Goal: Information Seeking & Learning: Check status

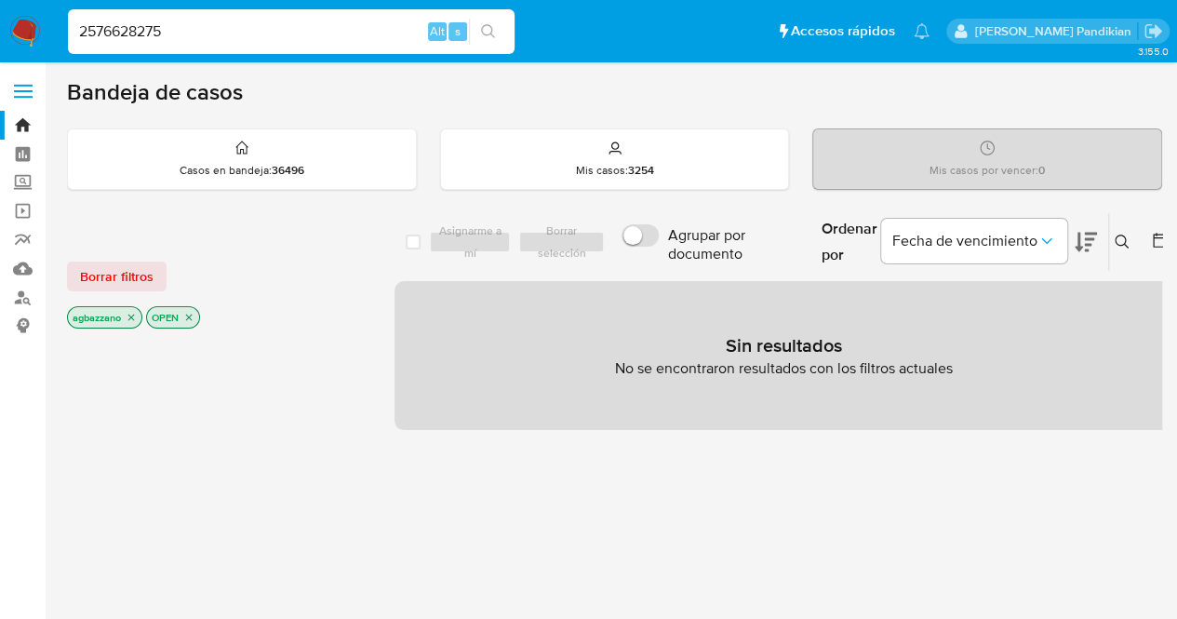
type input "2576628275"
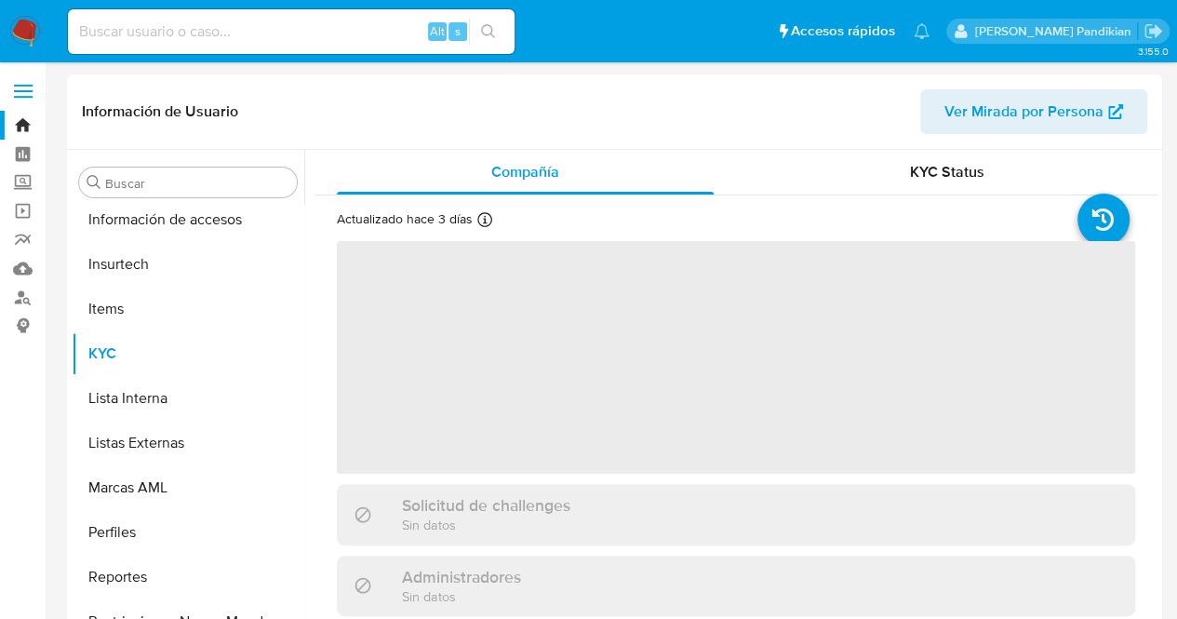
scroll to position [831, 0]
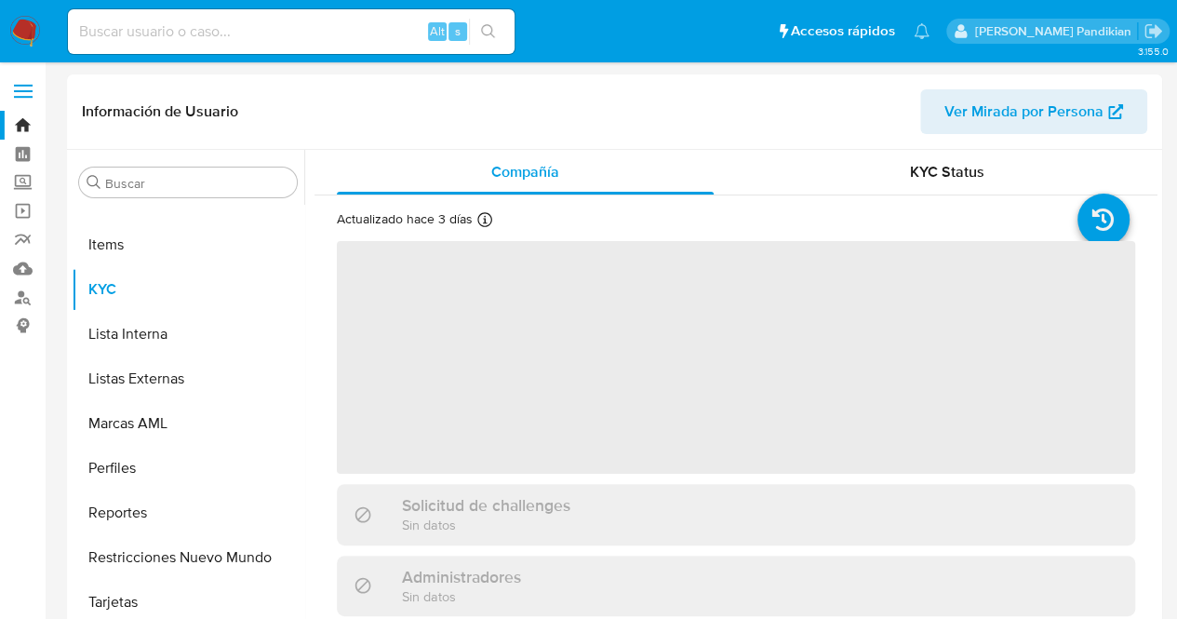
select select "10"
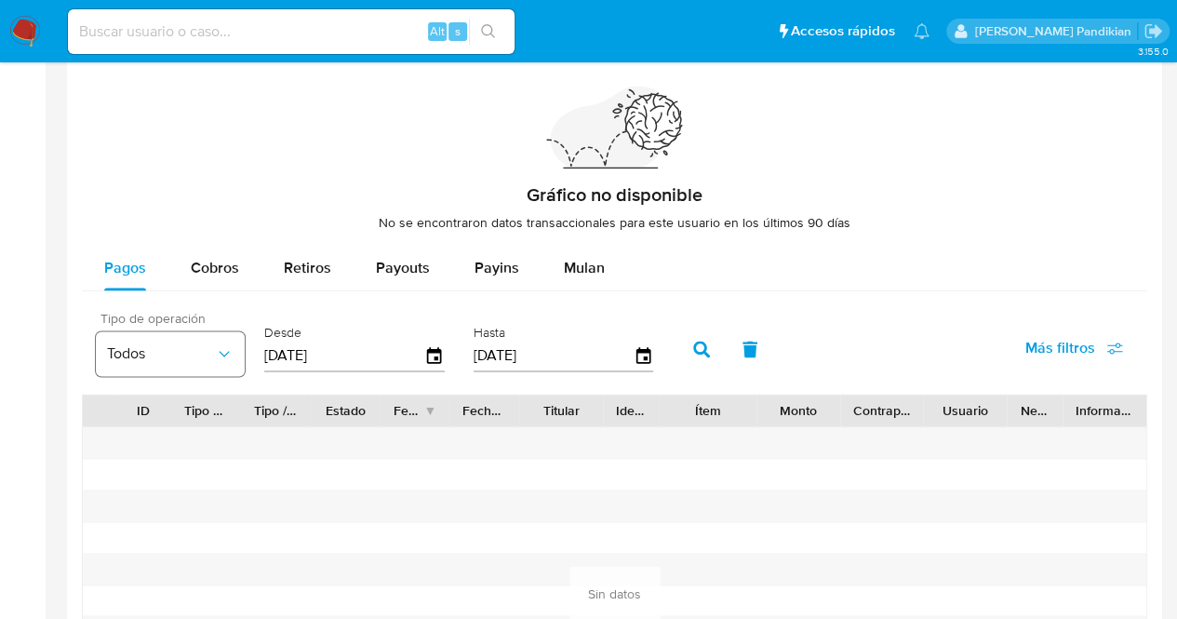
scroll to position [1303, 0]
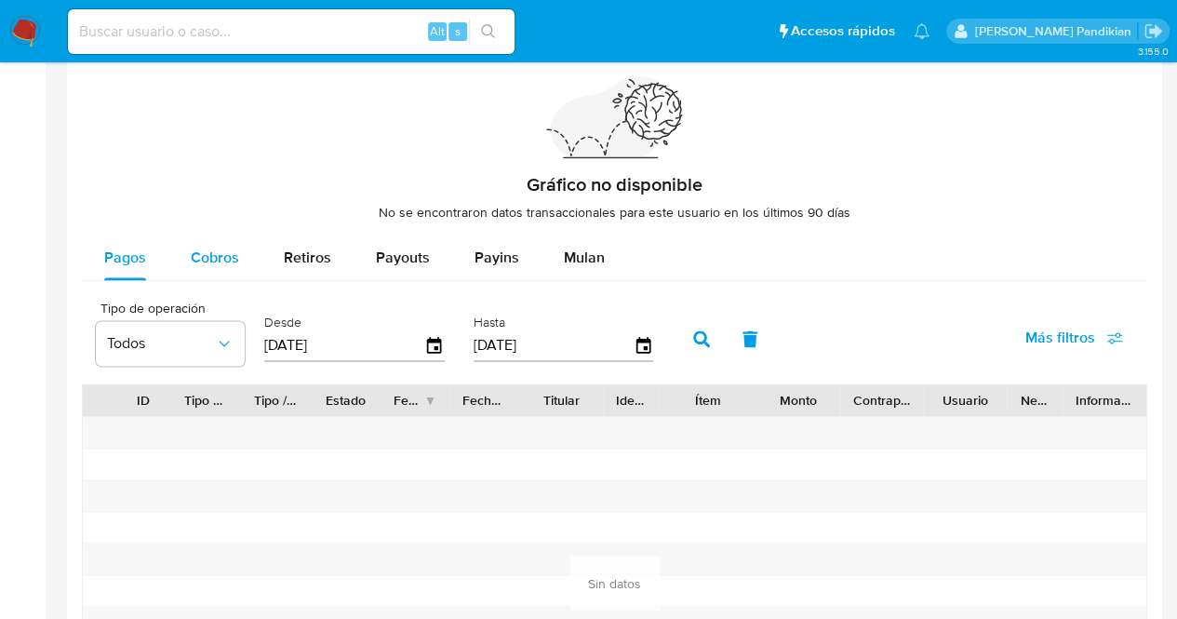
click at [225, 247] on span "Cobros" at bounding box center [215, 257] width 48 height 21
select select "10"
click at [221, 27] on input at bounding box center [291, 32] width 447 height 24
paste input "1822957513"
type input "1822957513"
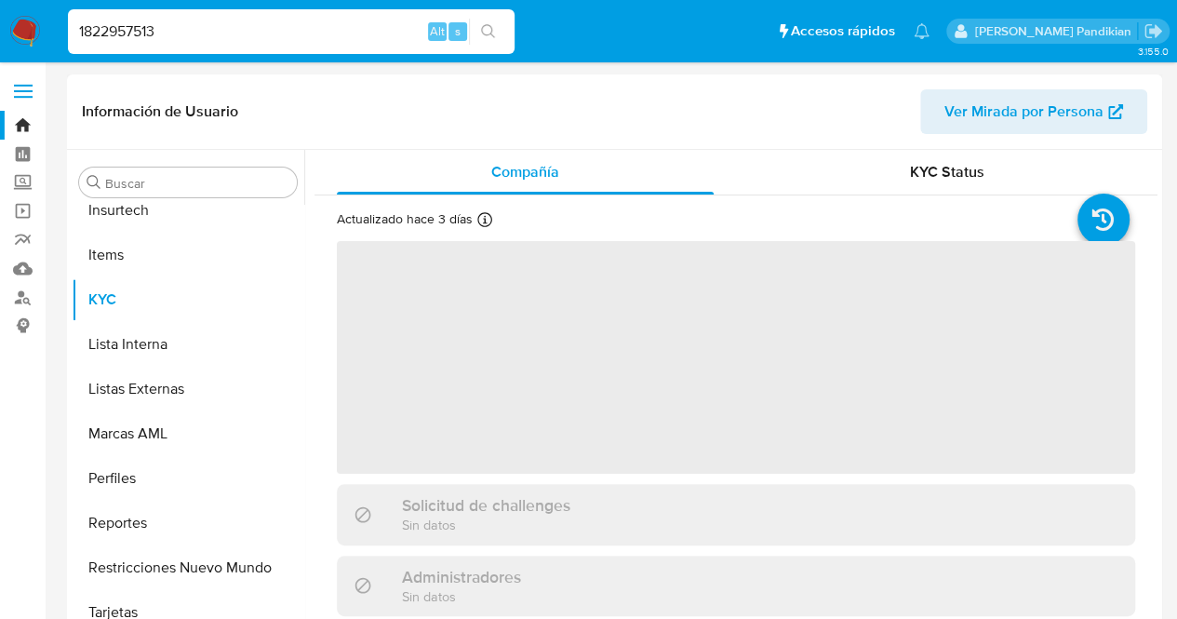
scroll to position [831, 0]
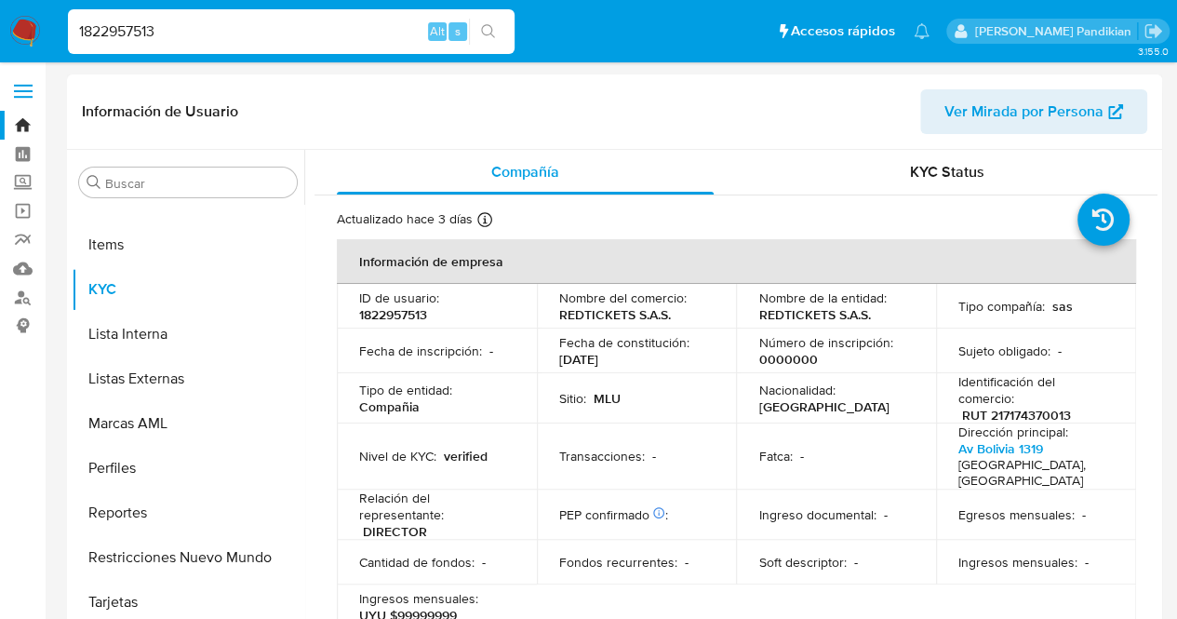
click at [661, 309] on p "REDTICKETS S.A.S." at bounding box center [615, 314] width 112 height 17
select select "10"
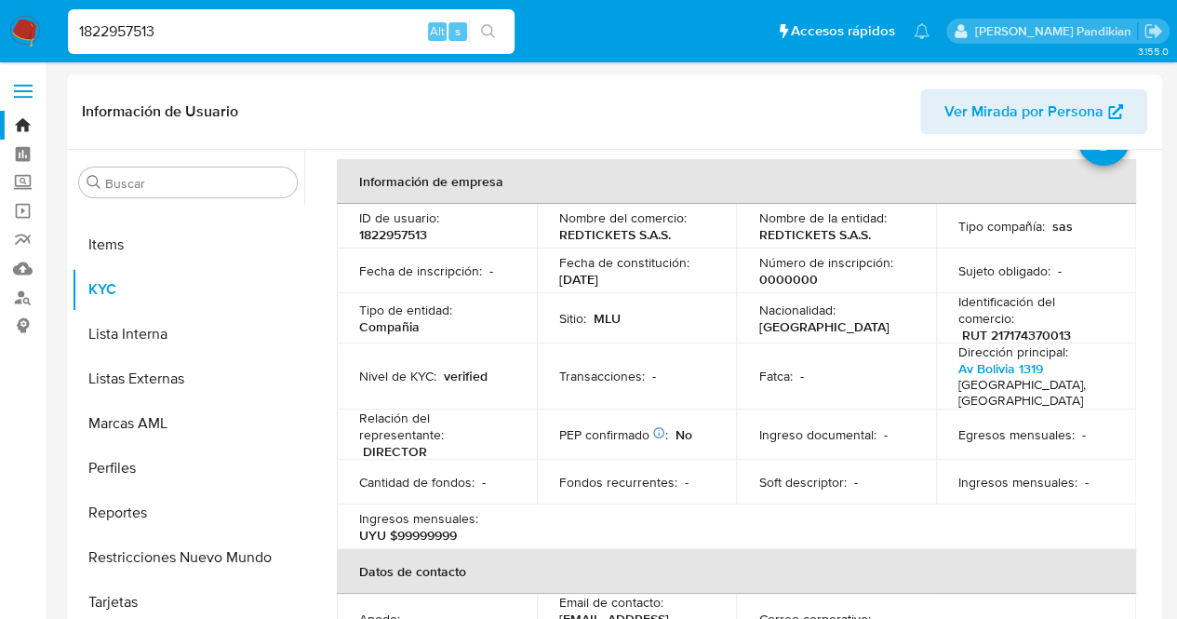
scroll to position [0, 0]
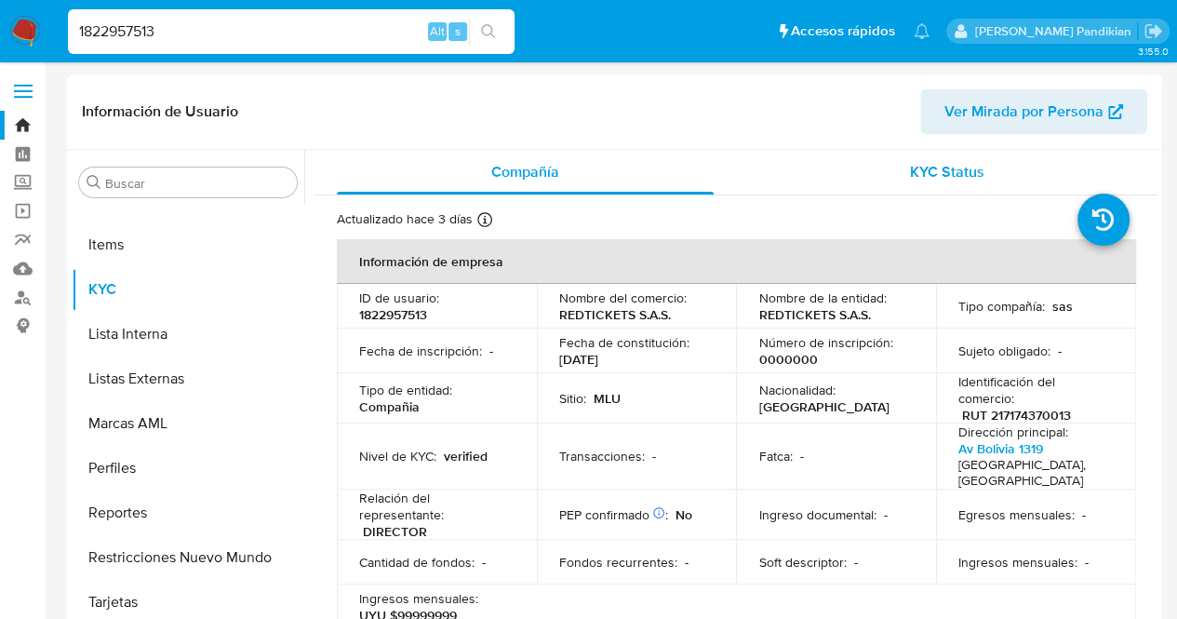
click at [882, 191] on div "KYC Status" at bounding box center [946, 172] width 377 height 45
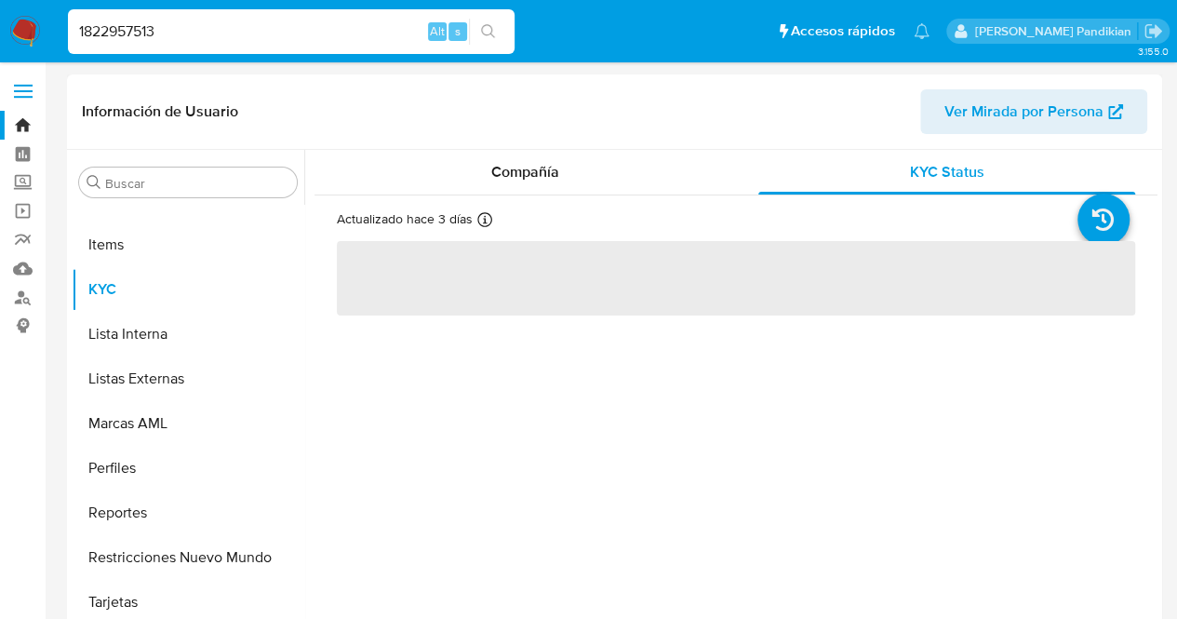
click at [508, 205] on div "Actualizado hace 3 días Creado: 22/05/2024 12:02:26 Actualizado: 19/08/2025 17:…" at bounding box center [736, 262] width 843 height 135
drag, startPoint x: 516, startPoint y: 179, endPoint x: 498, endPoint y: 107, distance: 73.8
click at [516, 176] on span "Compañía" at bounding box center [525, 171] width 68 height 21
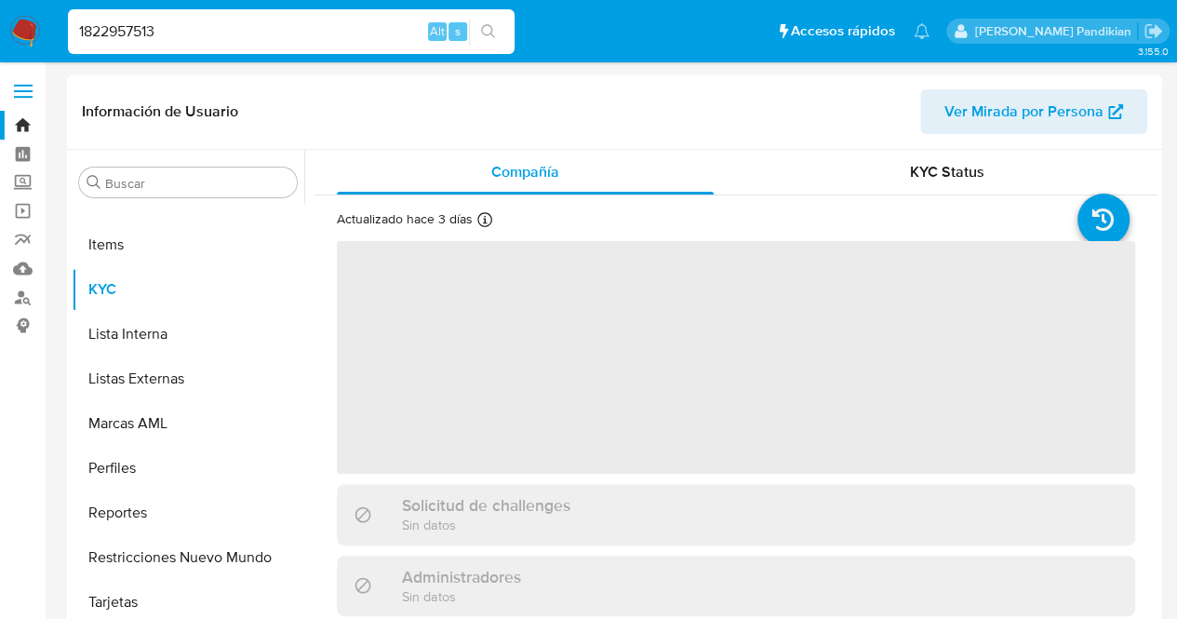
click at [242, 105] on header "Información de Usuario Ver Mirada por Persona" at bounding box center [614, 111] width 1065 height 45
click at [315, 28] on input "1822957513" at bounding box center [291, 32] width 447 height 24
click at [474, 20] on button "search-icon" at bounding box center [488, 32] width 38 height 26
click at [485, 24] on icon "search-icon" at bounding box center [488, 31] width 15 height 15
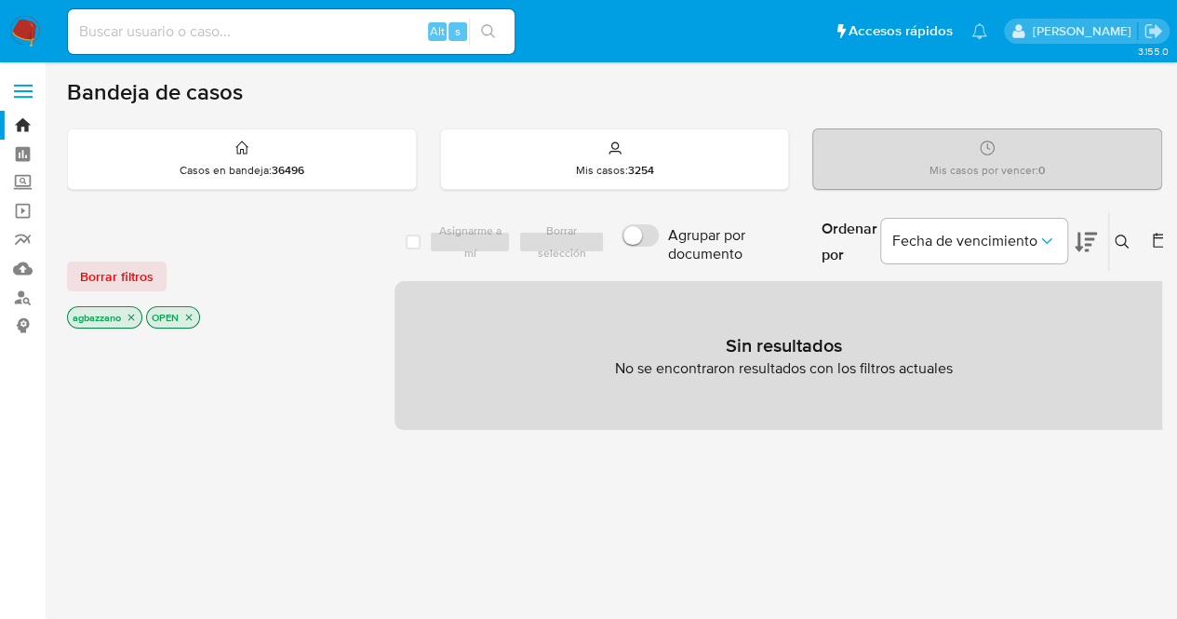
click at [206, 21] on input at bounding box center [291, 32] width 447 height 24
paste input "1822957513"
type input "1822957513"
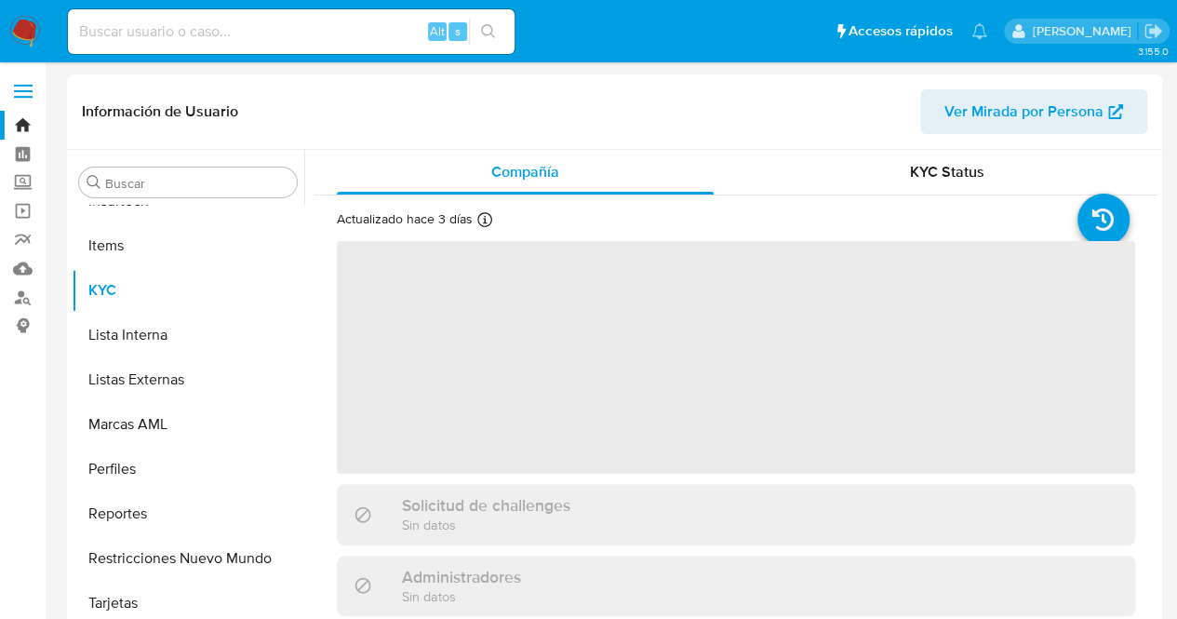
scroll to position [831, 0]
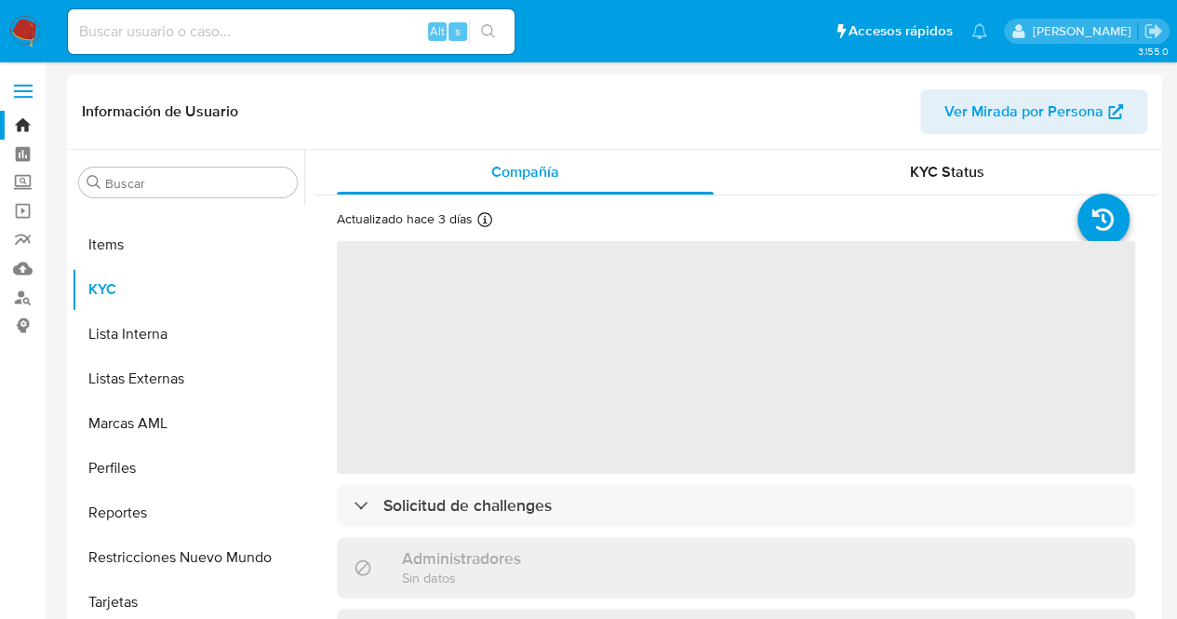
select select "10"
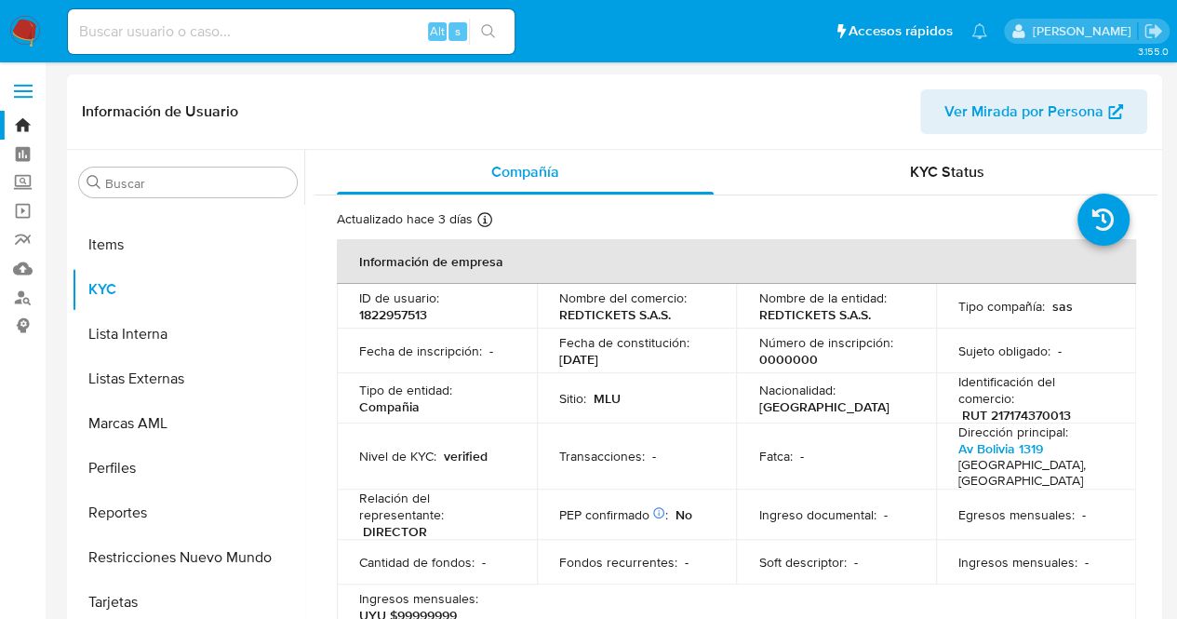
click at [781, 300] on p "Nombre de la entidad :" at bounding box center [821, 297] width 127 height 17
click at [899, 165] on div "KYC Status" at bounding box center [946, 172] width 377 height 45
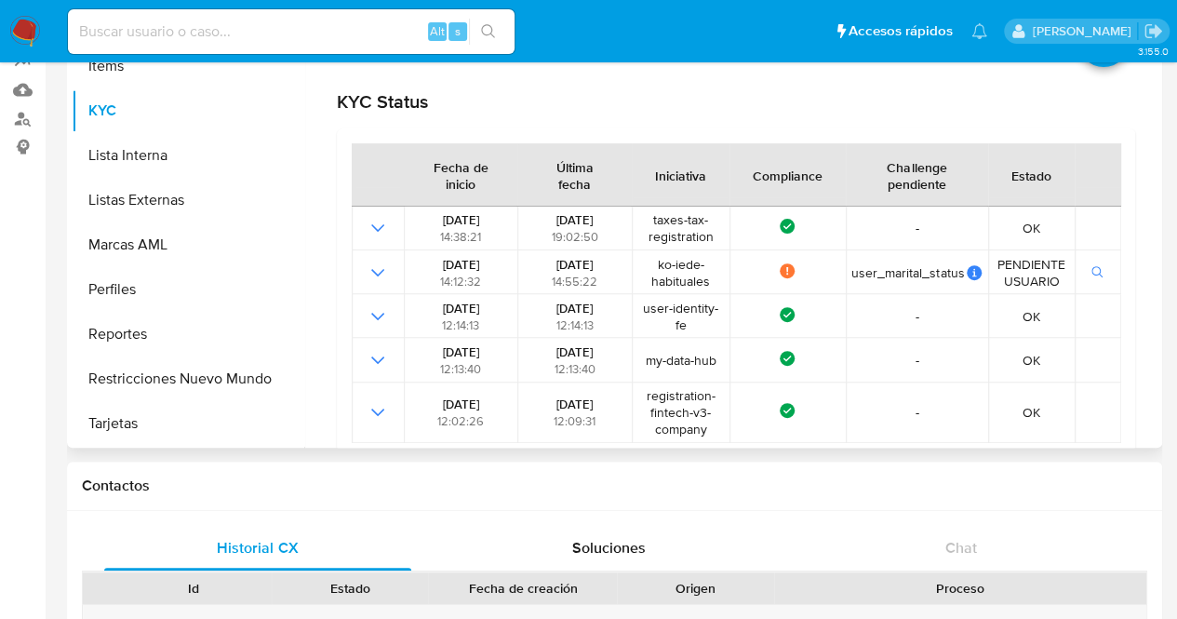
scroll to position [186, 0]
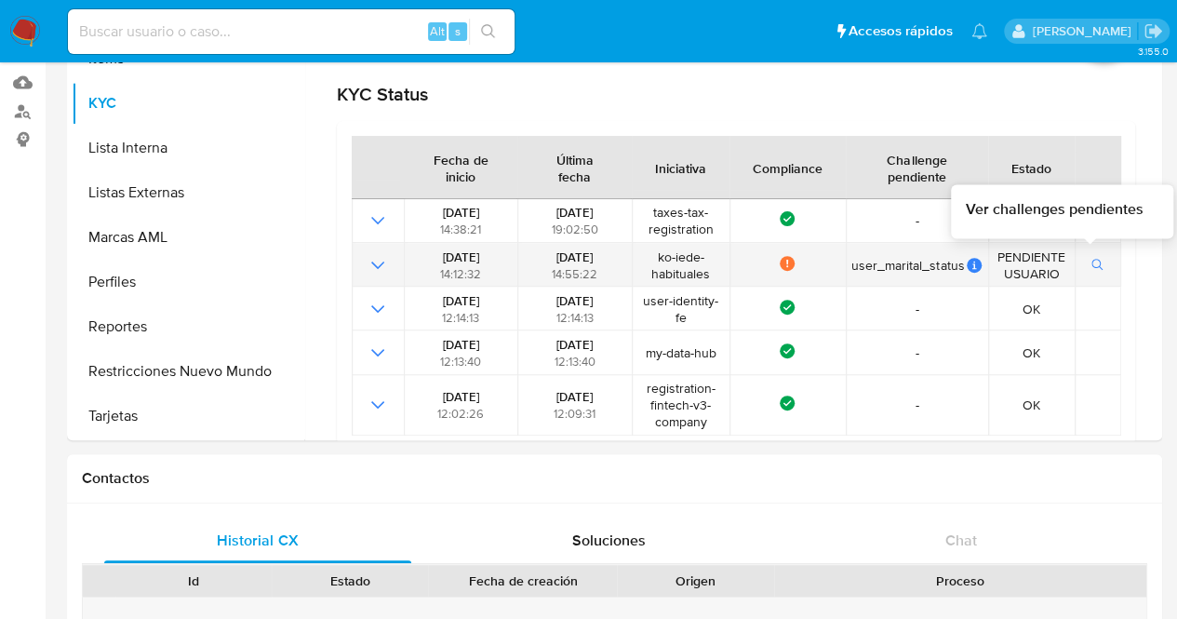
click at [1096, 266] on icon "button" at bounding box center [1098, 265] width 13 height 13
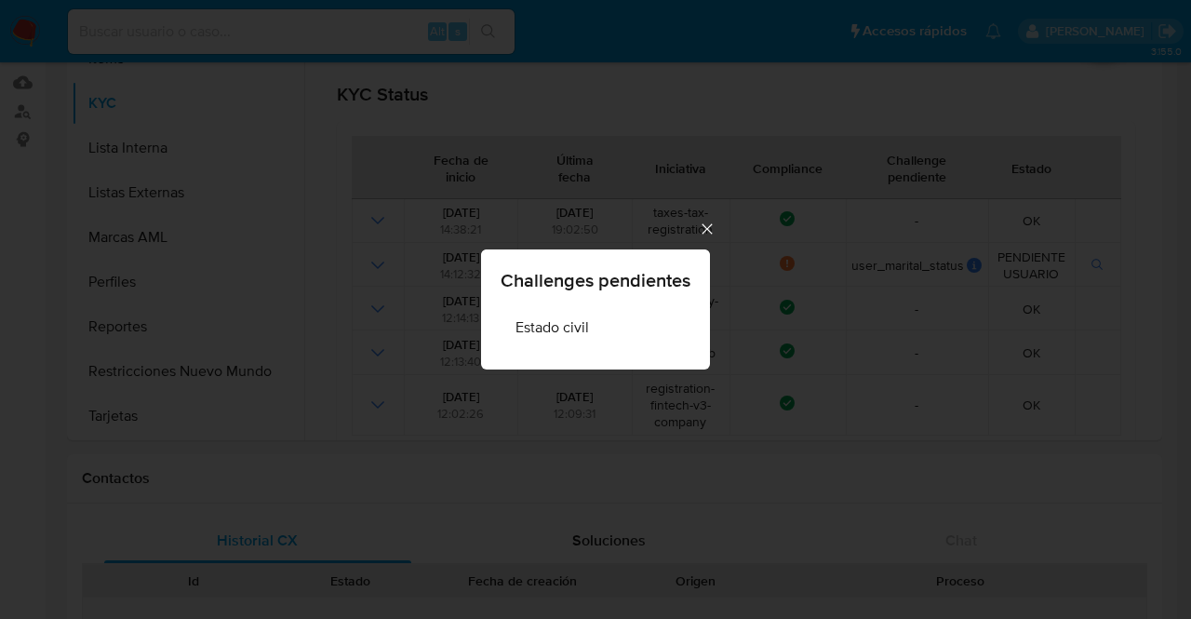
click at [698, 230] on icon "Cerrar" at bounding box center [707, 229] width 19 height 19
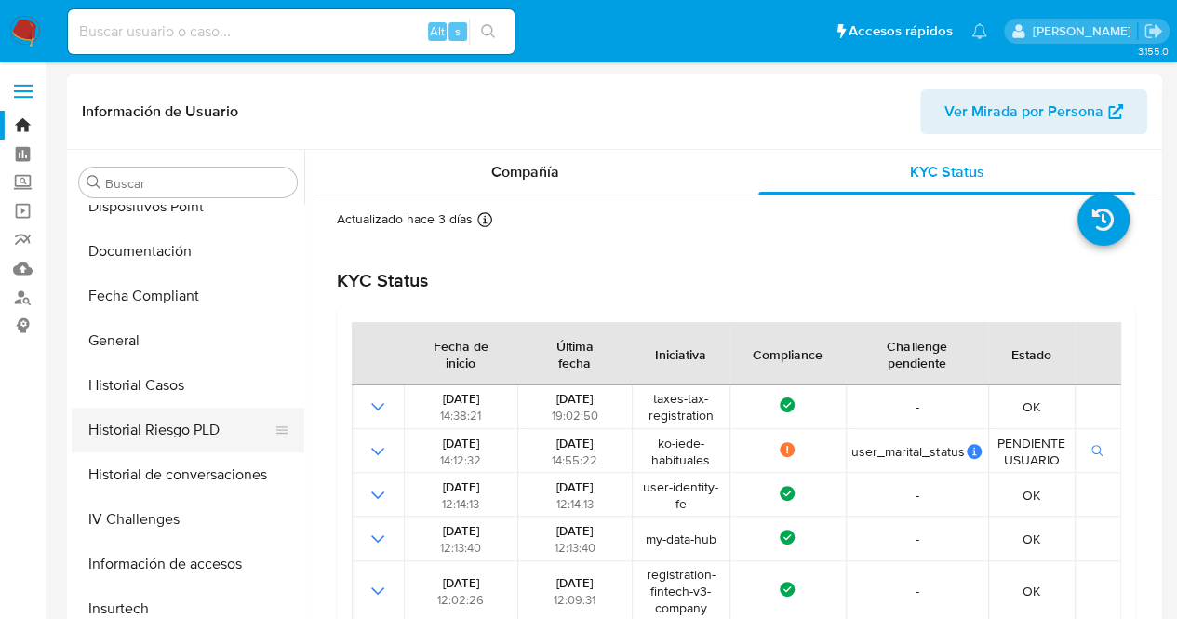
scroll to position [366, 0]
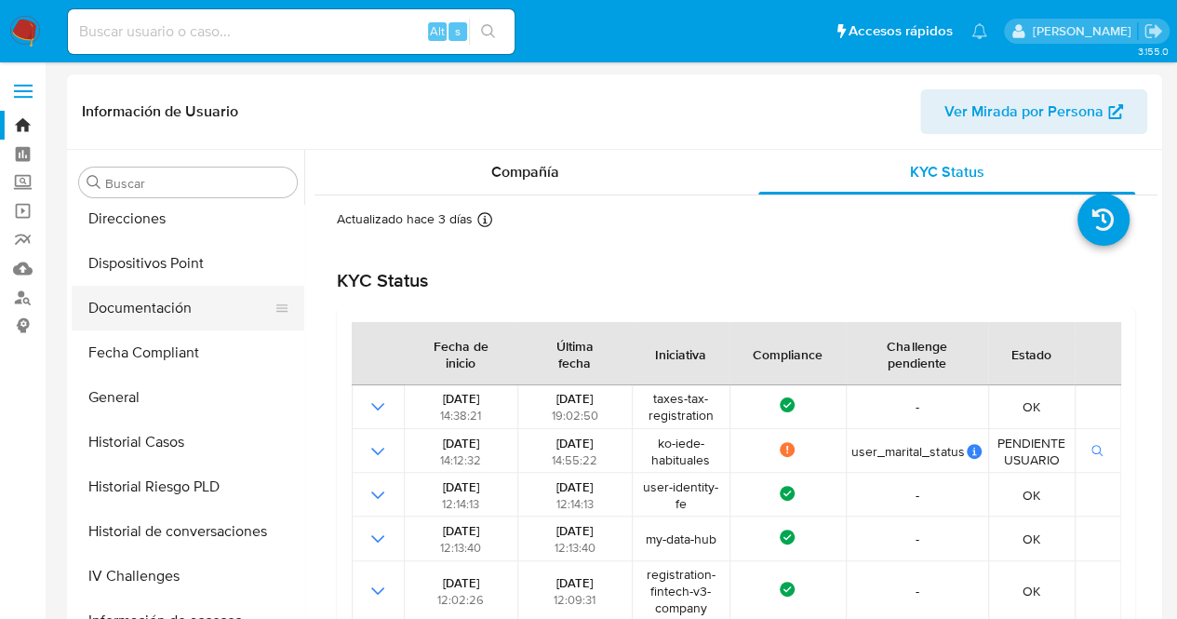
click at [173, 302] on button "Documentación" at bounding box center [181, 308] width 218 height 45
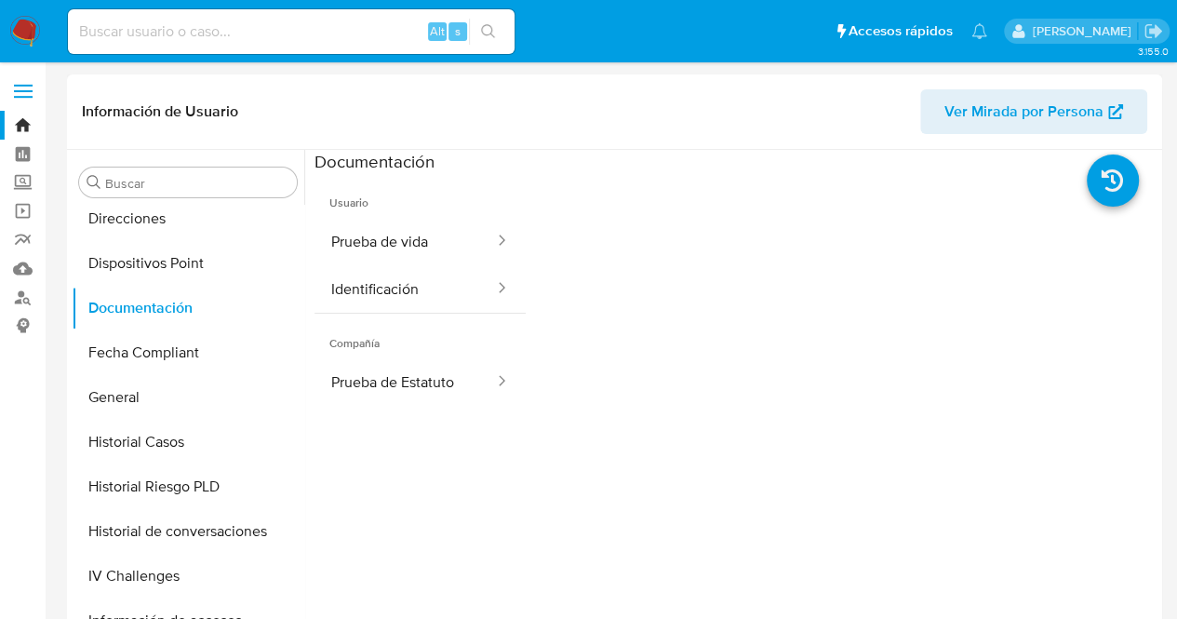
click at [603, 394] on div at bounding box center [842, 471] width 633 height 596
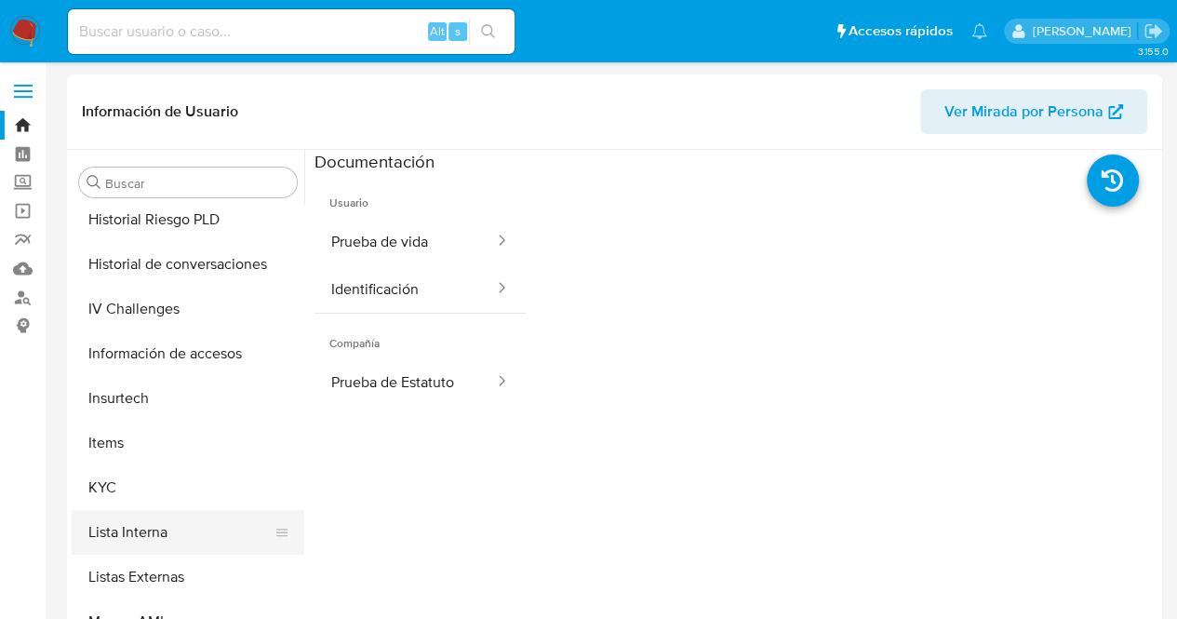
scroll to position [831, 0]
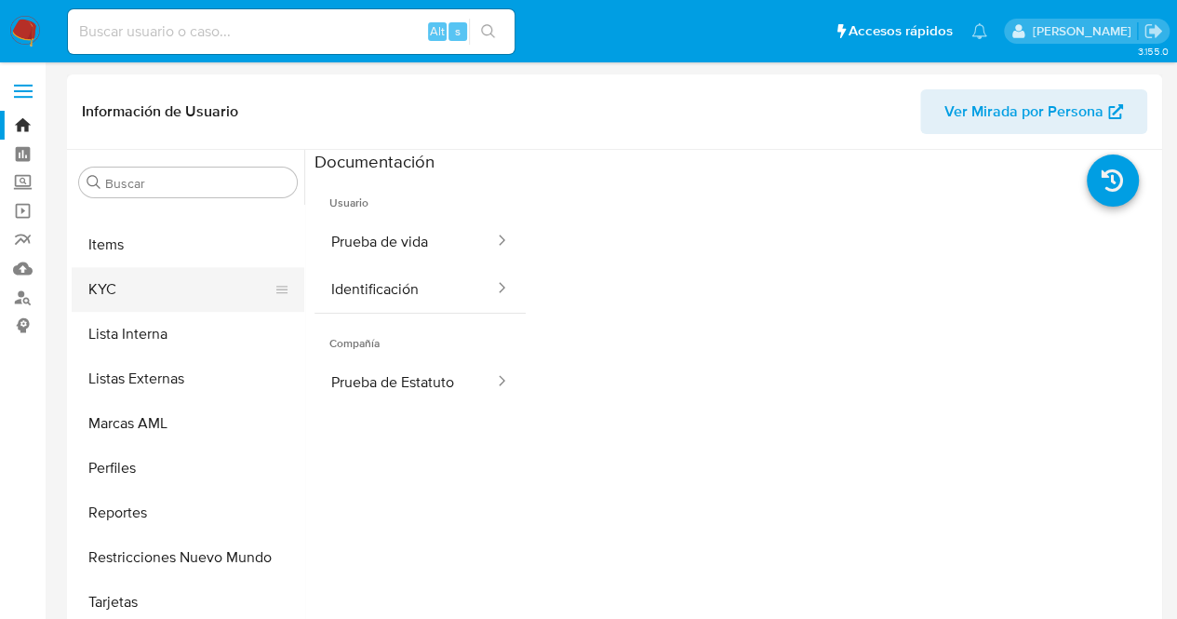
click at [153, 305] on button "KYC" at bounding box center [181, 289] width 218 height 45
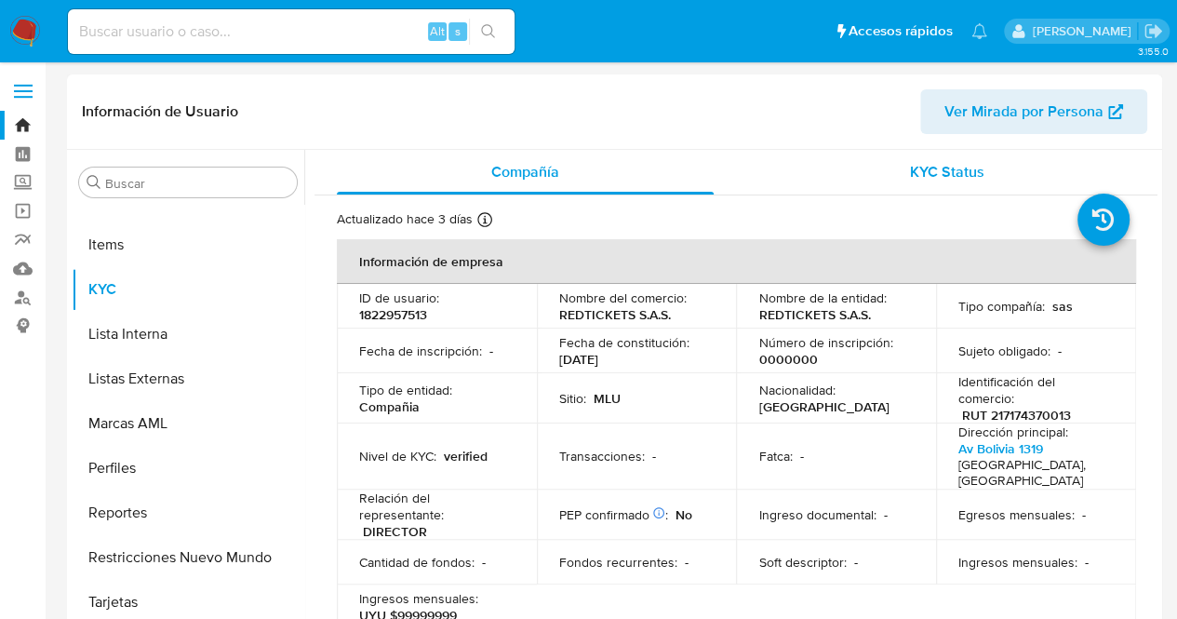
click at [892, 183] on div "KYC Status" at bounding box center [946, 172] width 377 height 45
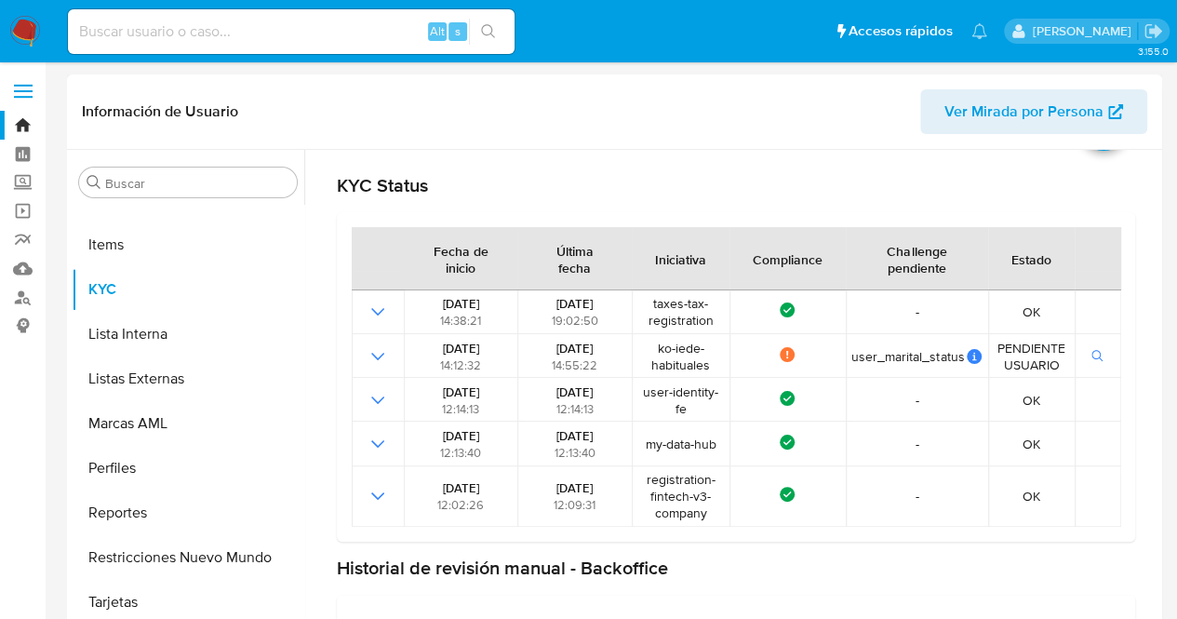
scroll to position [0, 0]
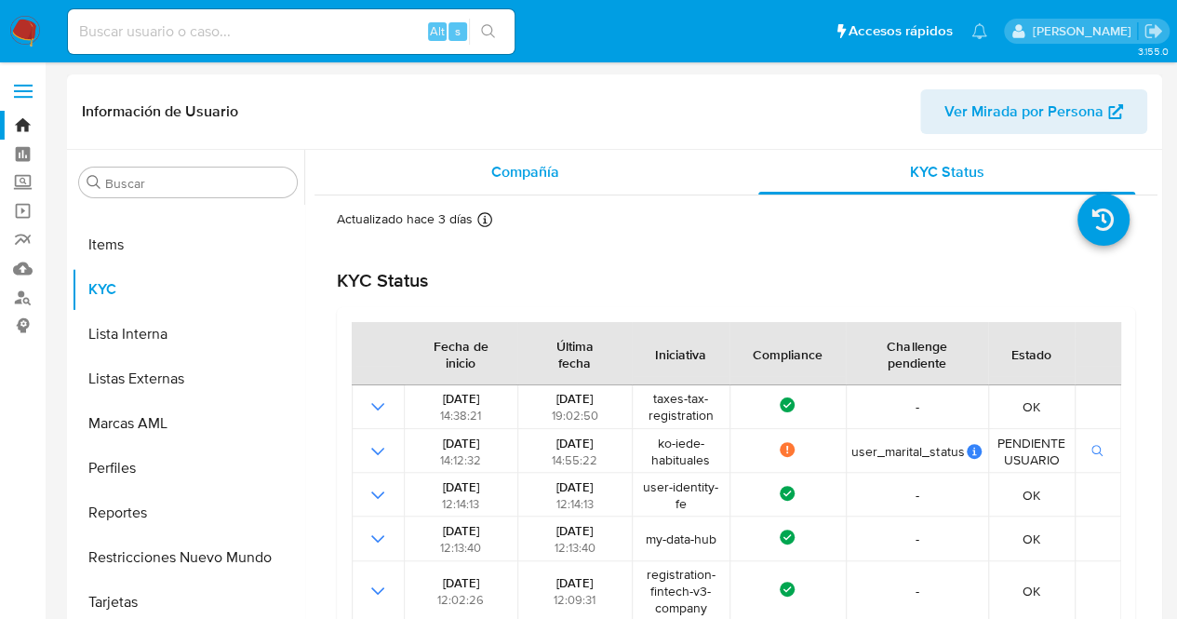
click at [491, 171] on span "Compañía" at bounding box center [525, 171] width 68 height 21
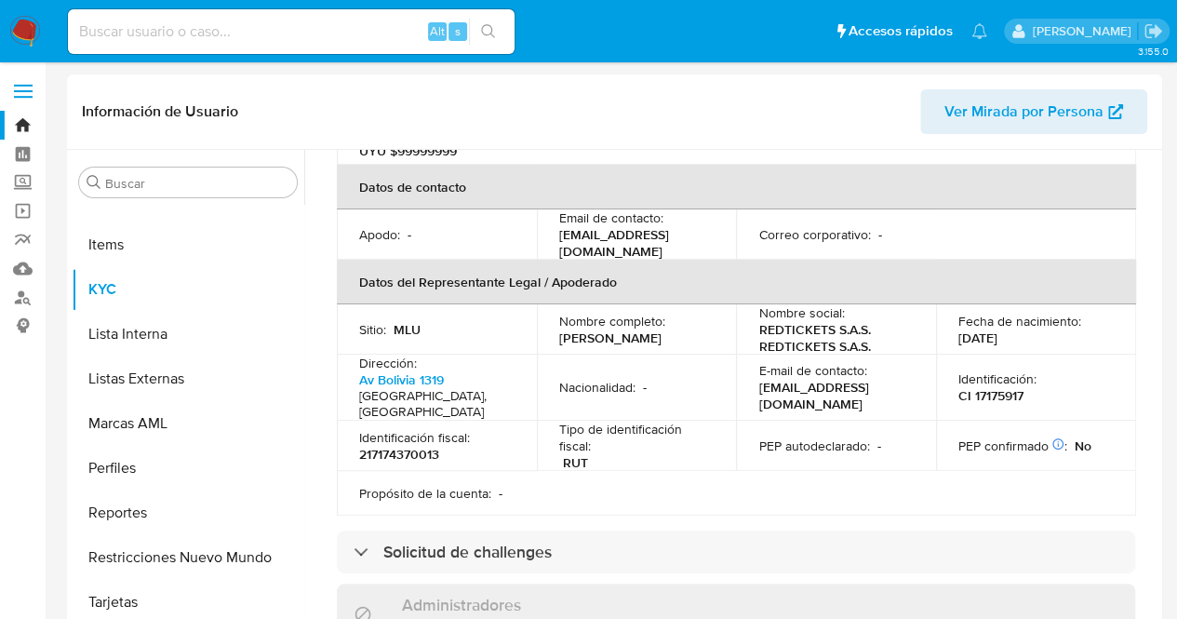
scroll to position [465, 0]
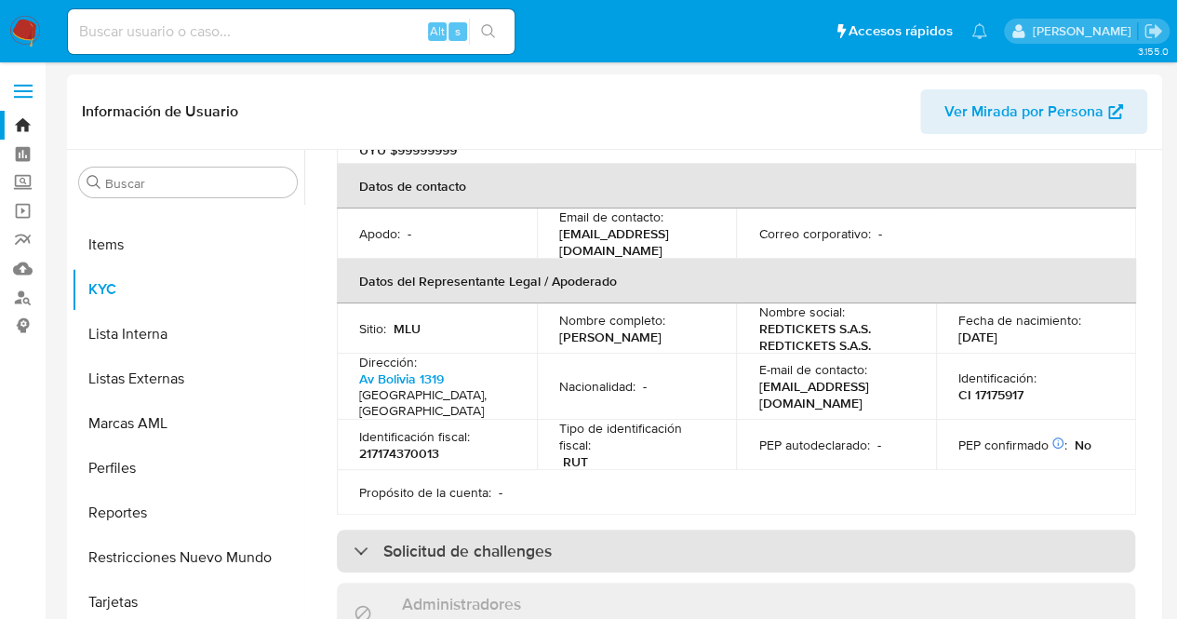
click at [535, 541] on h3 "Solicitud de challenges" at bounding box center [467, 551] width 168 height 20
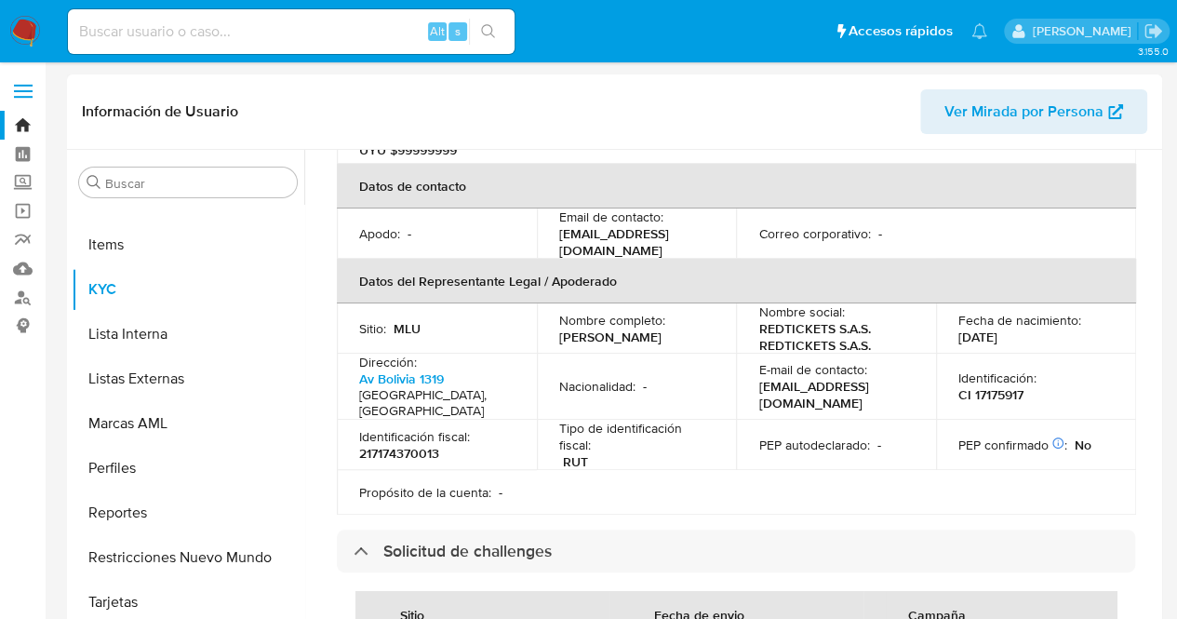
scroll to position [651, 0]
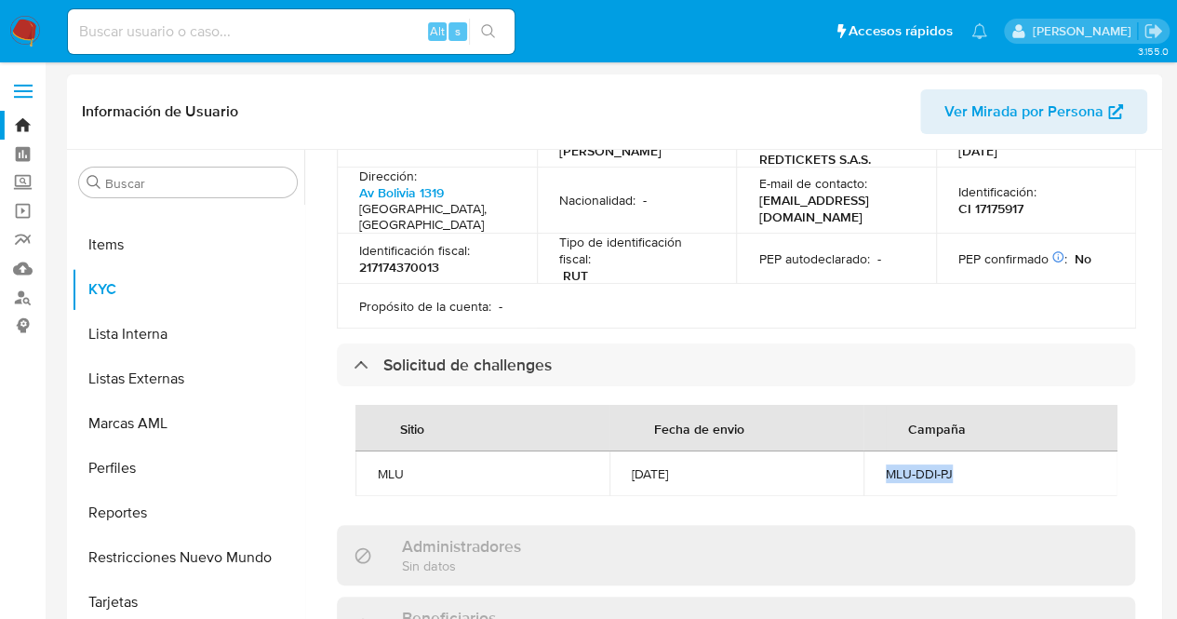
drag, startPoint x: 865, startPoint y: 437, endPoint x: 1010, endPoint y: 425, distance: 144.7
click at [1010, 451] on td "MLU-DDI-PJ" at bounding box center [991, 473] width 254 height 45
click at [1005, 451] on td "MLU-DDI-PJ" at bounding box center [991, 473] width 254 height 45
click at [1006, 451] on td "MLU-DDI-PJ" at bounding box center [991, 473] width 254 height 45
click at [945, 465] on div "MLU-DDI-PJ" at bounding box center [990, 473] width 209 height 17
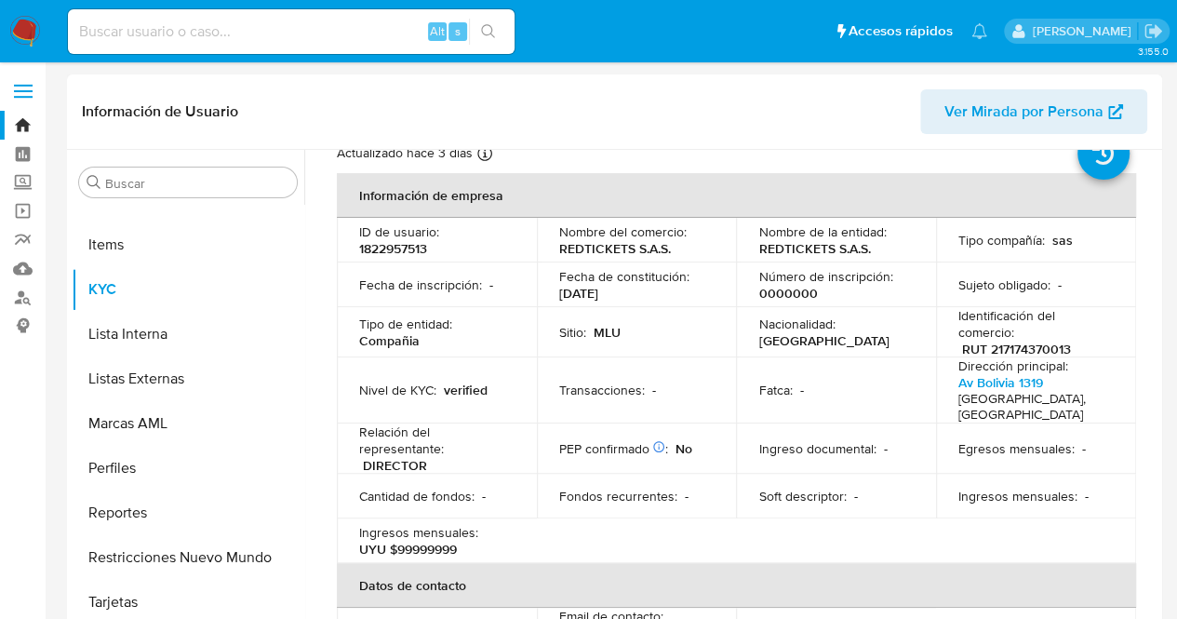
scroll to position [0, 0]
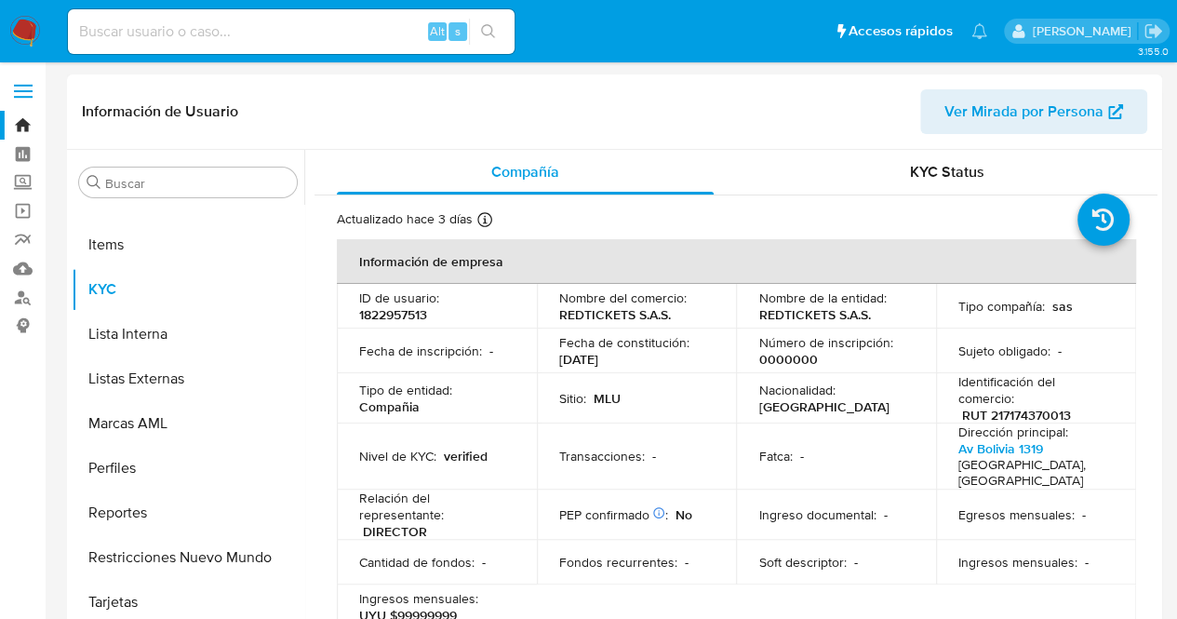
click at [864, 376] on td "Nacionalidad : [DEMOGRAPHIC_DATA]" at bounding box center [836, 398] width 200 height 50
click at [899, 150] on div "KYC Status" at bounding box center [946, 172] width 377 height 45
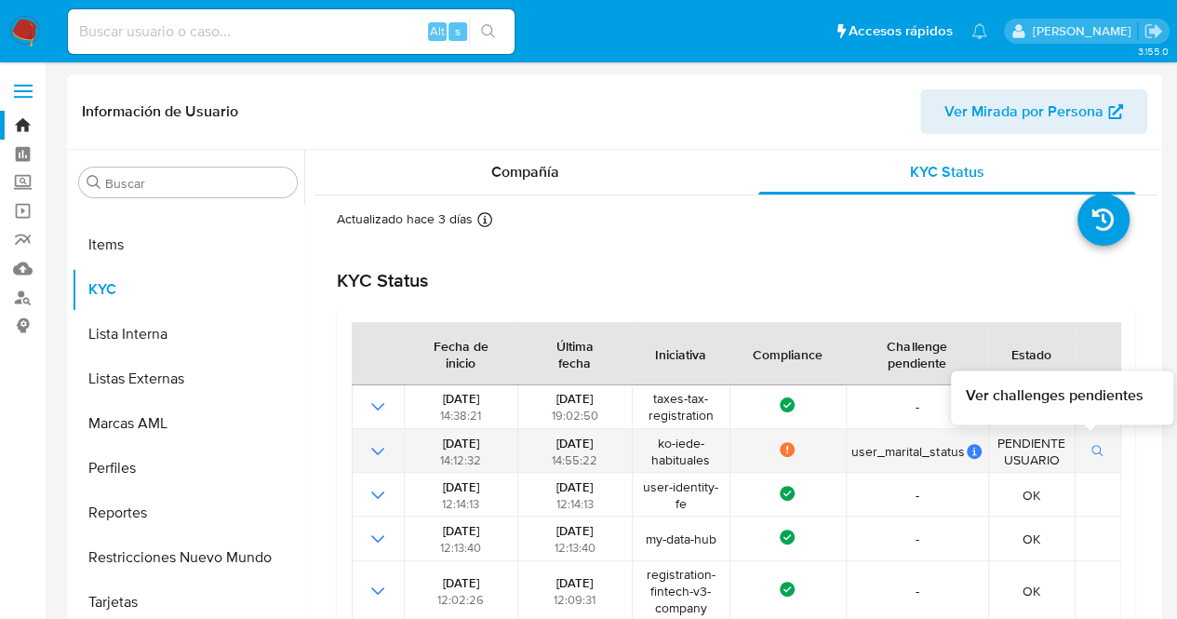
click at [1098, 447] on button "button" at bounding box center [1098, 451] width 32 height 22
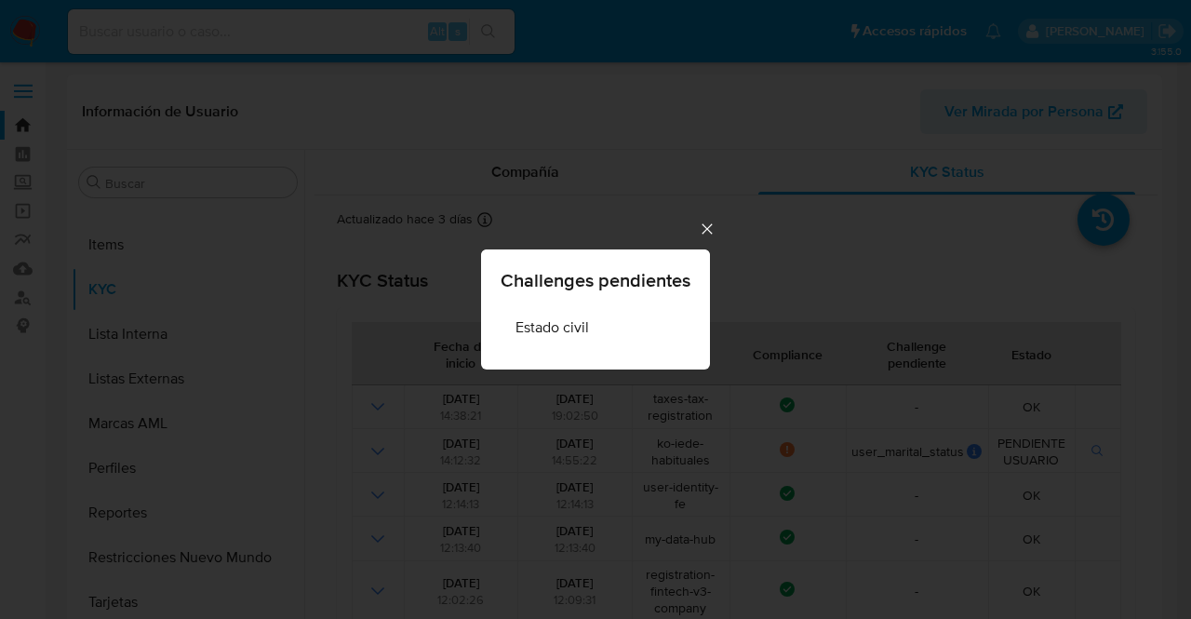
click at [713, 226] on icon "Cerrar" at bounding box center [707, 229] width 19 height 19
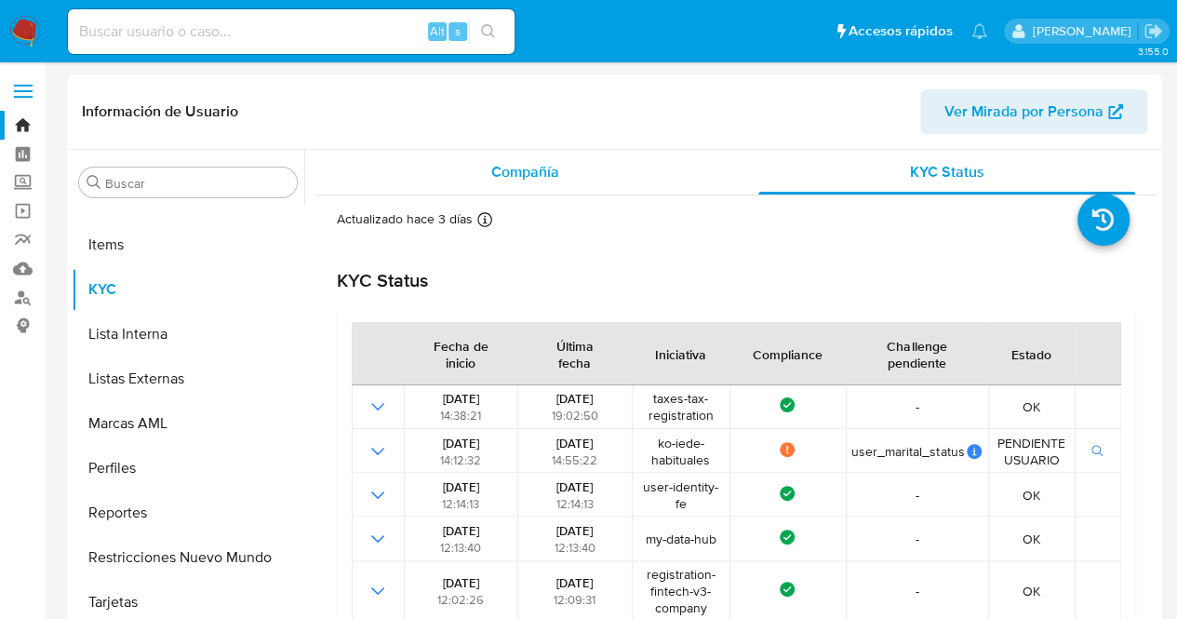
click at [549, 173] on span "Compañía" at bounding box center [525, 171] width 68 height 21
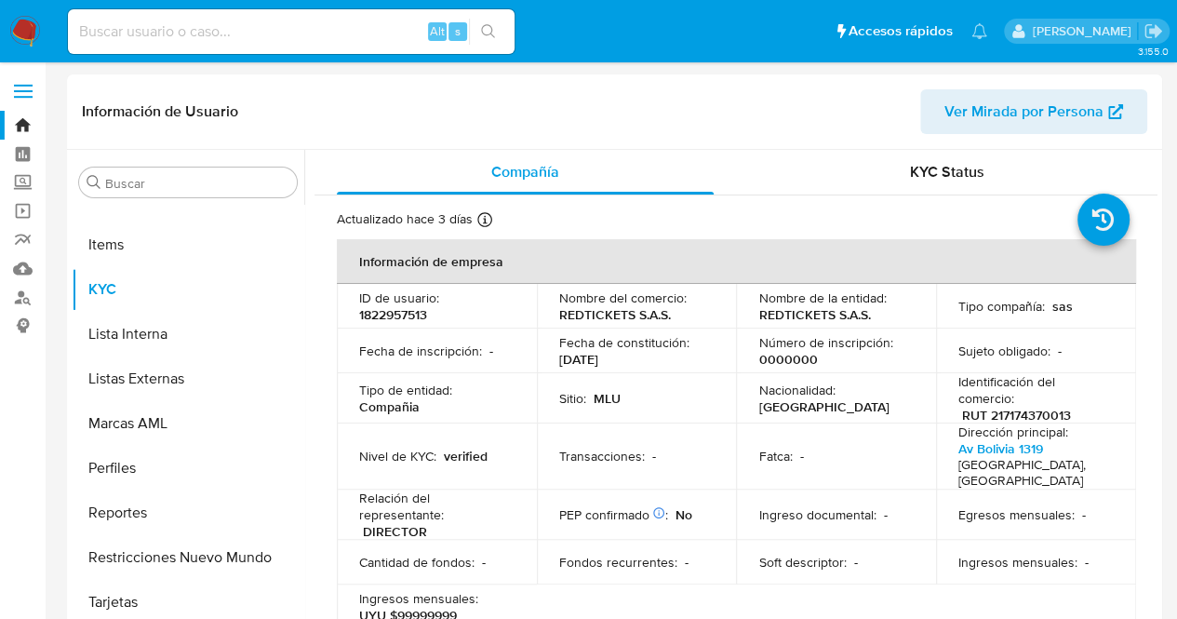
scroll to position [279, 0]
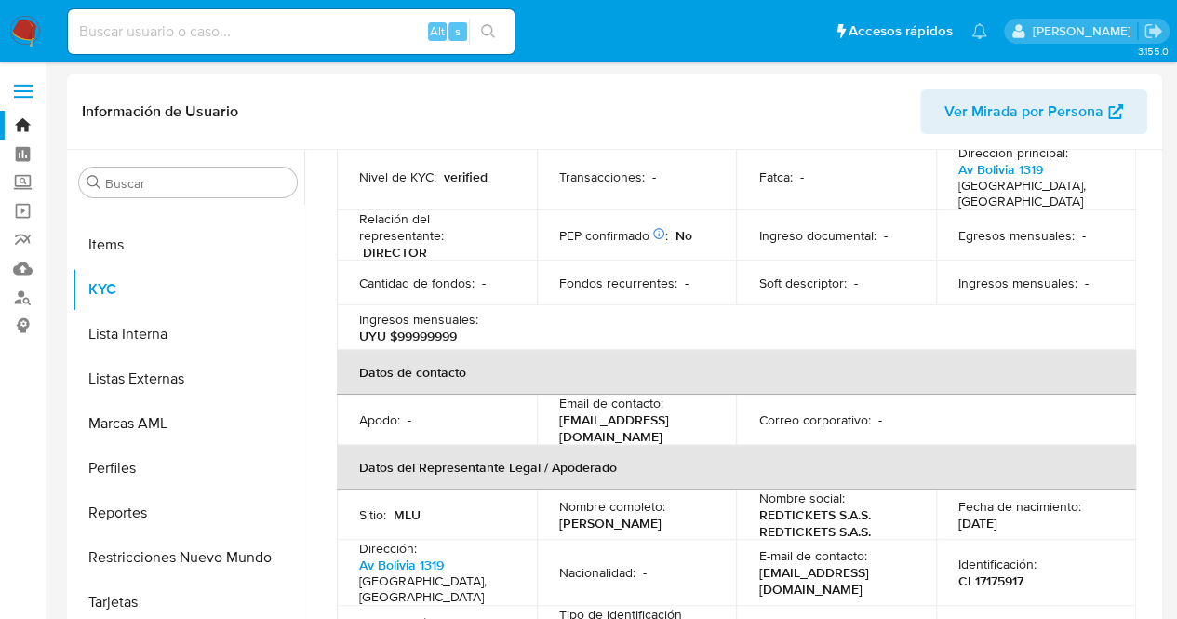
click at [566, 515] on p "[PERSON_NAME]" at bounding box center [610, 523] width 102 height 17
drag, startPoint x: 558, startPoint y: 500, endPoint x: 721, endPoint y: 499, distance: 162.9
click at [721, 499] on td "Nombre completo : [PERSON_NAME]" at bounding box center [637, 514] width 200 height 50
copy p "[PERSON_NAME]"
click at [617, 296] on table "Información de empresa ID de usuario : 1822957513 Nombre del comercio : REDTICK…" at bounding box center [736, 330] width 799 height 741
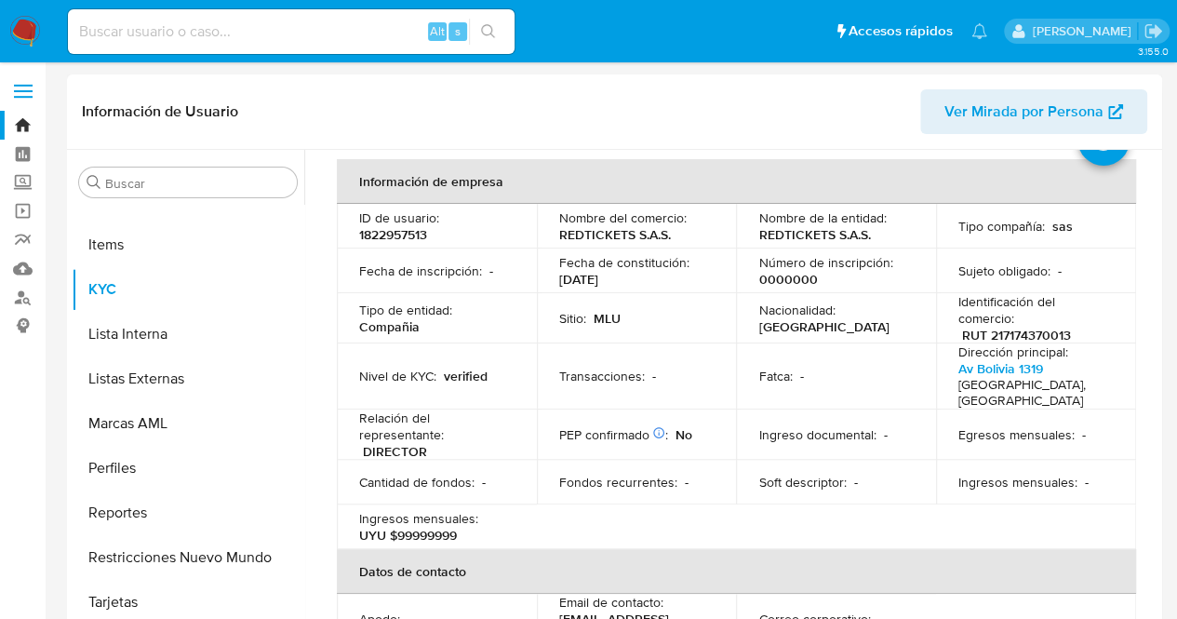
scroll to position [0, 0]
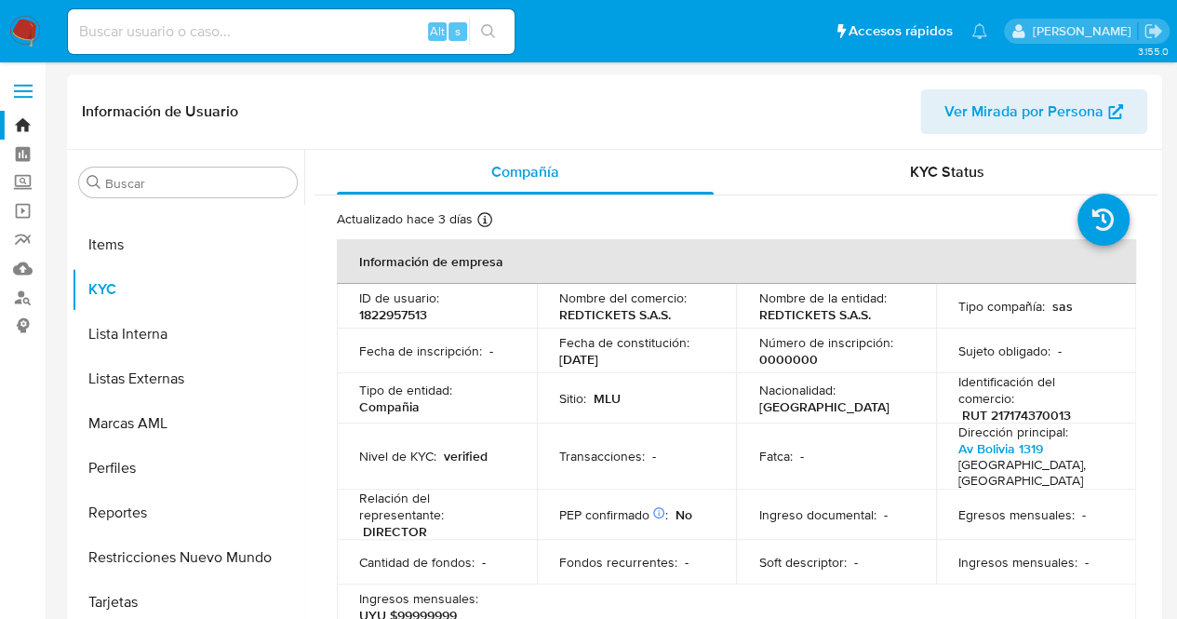
click at [372, 308] on p "1822957513" at bounding box center [393, 314] width 68 height 17
copy p "1822957513"
click at [736, 425] on td "Fatca : -" at bounding box center [836, 456] width 200 height 66
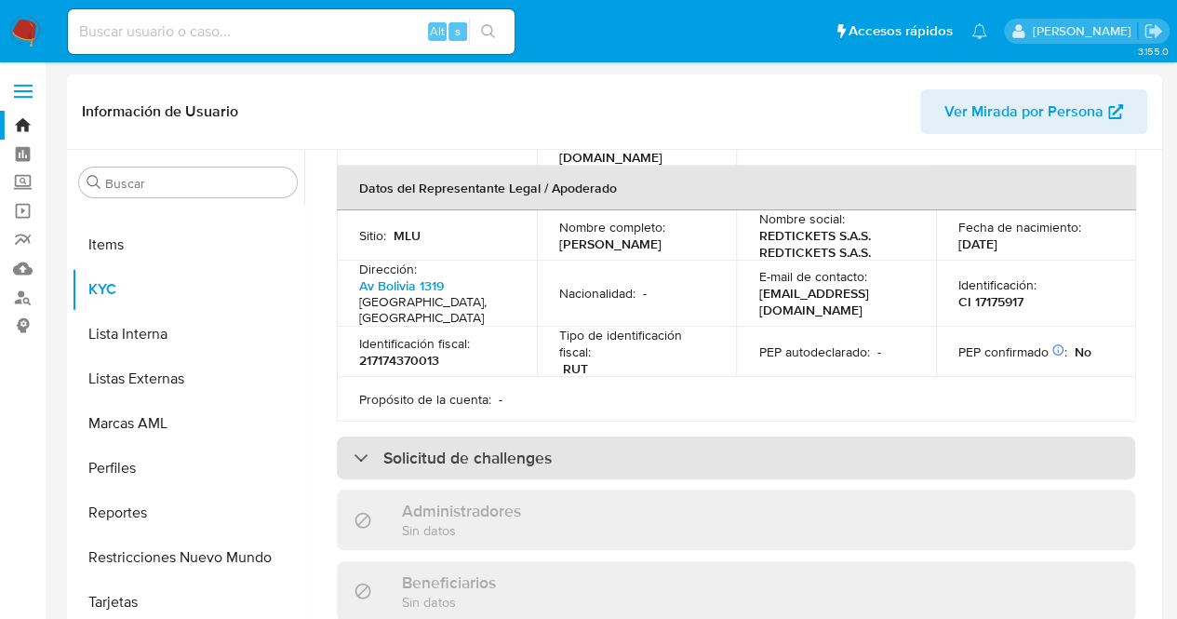
click at [671, 436] on div "Solicitud de challenges" at bounding box center [736, 457] width 798 height 43
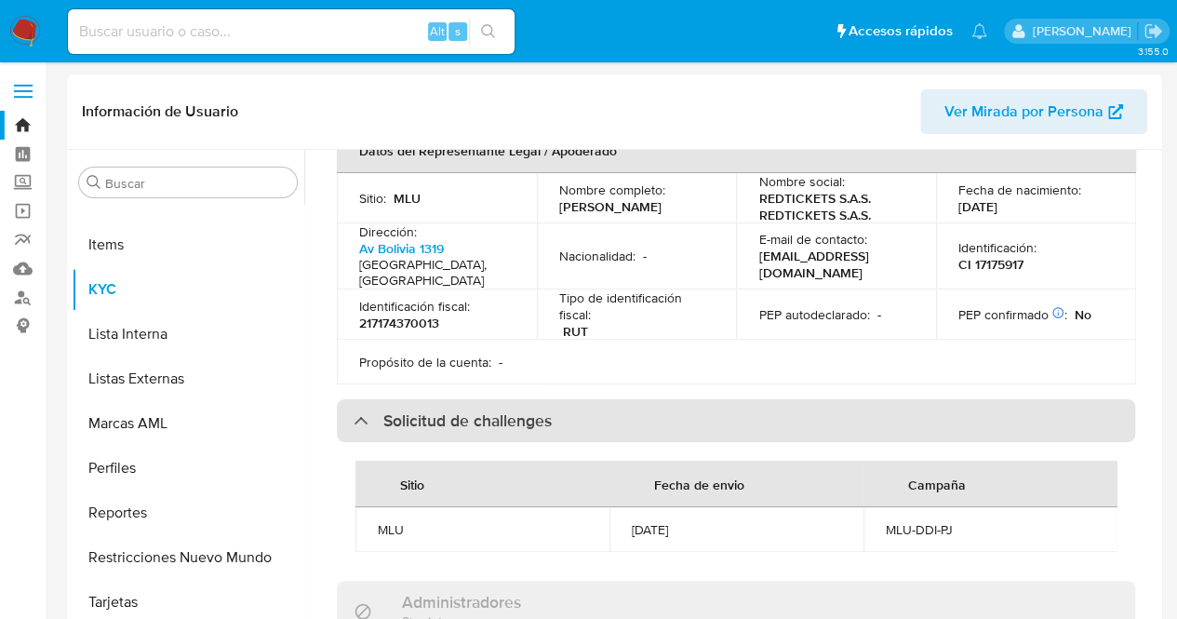
scroll to position [670, 0]
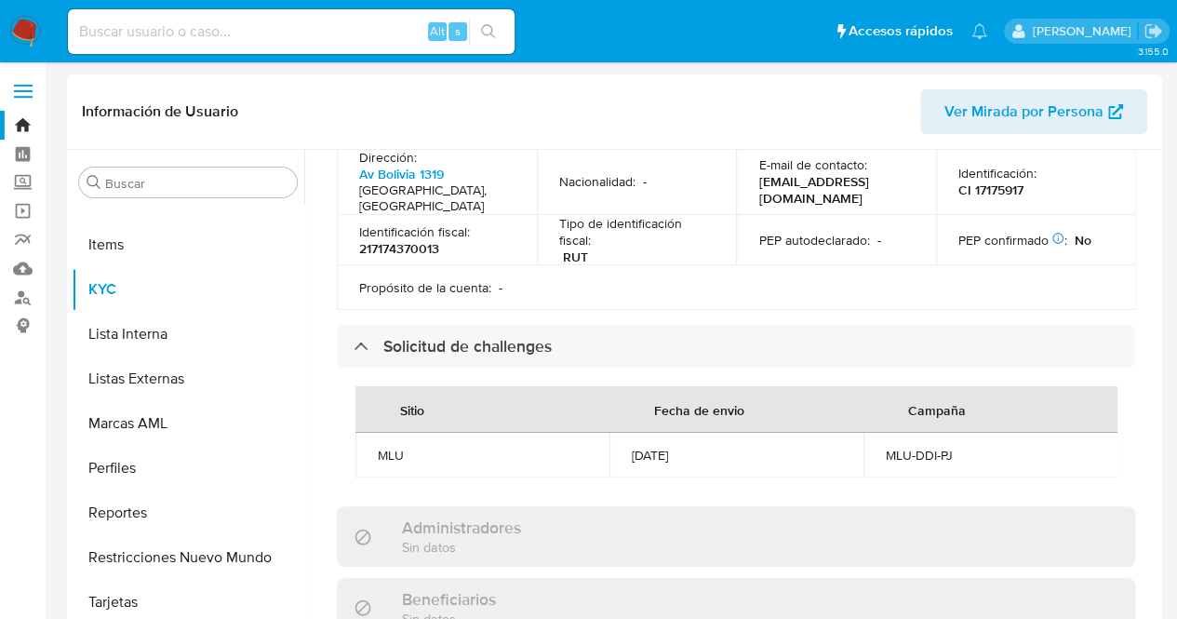
click at [605, 275] on div "Información de empresa ID de usuario : 1822957513 Nombre del comercio : REDTICK…" at bounding box center [736, 410] width 798 height 1682
click at [196, 29] on input at bounding box center [291, 32] width 447 height 24
paste input "2540209830"
type input "2540209830"
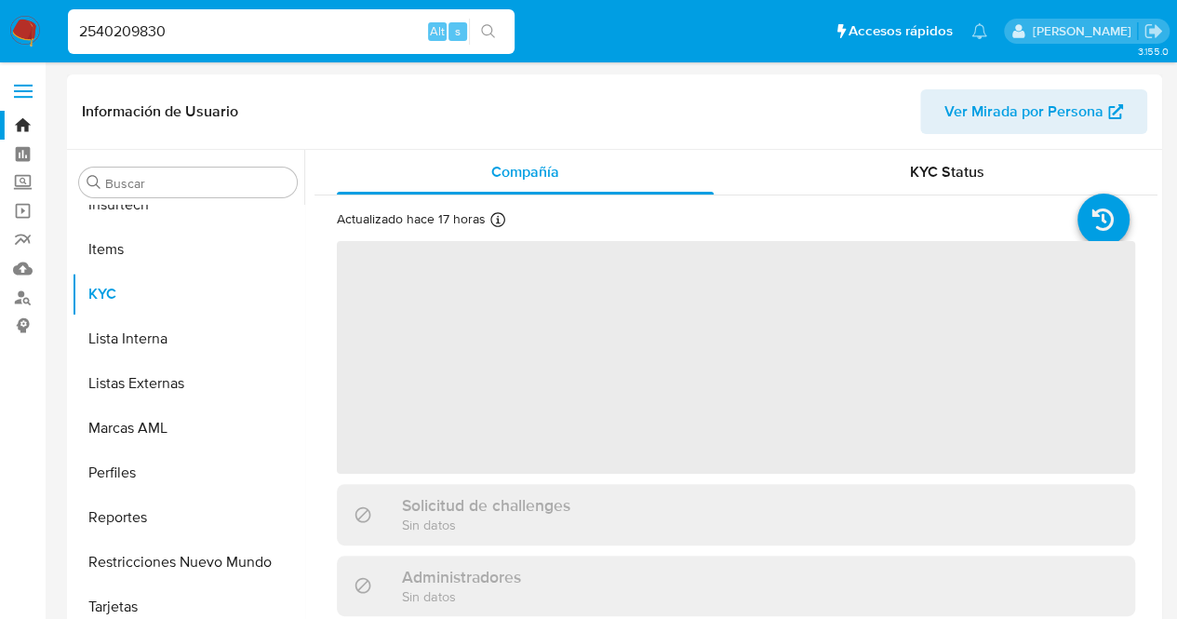
scroll to position [831, 0]
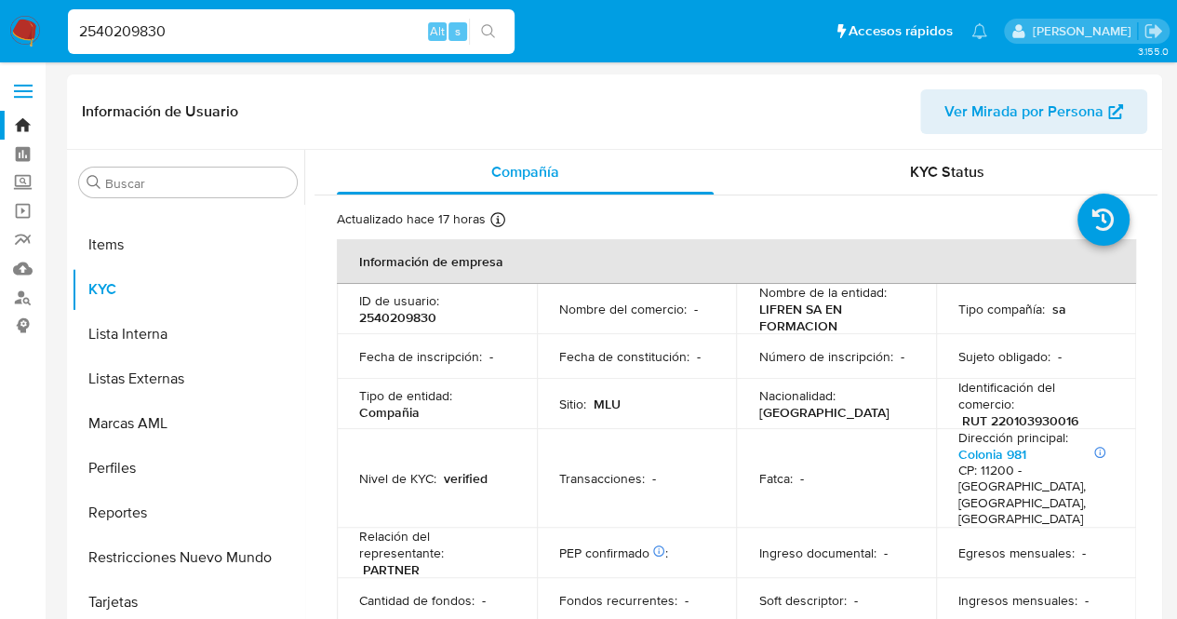
select select "10"
click at [663, 314] on p "Nombre del comercio :" at bounding box center [622, 309] width 127 height 17
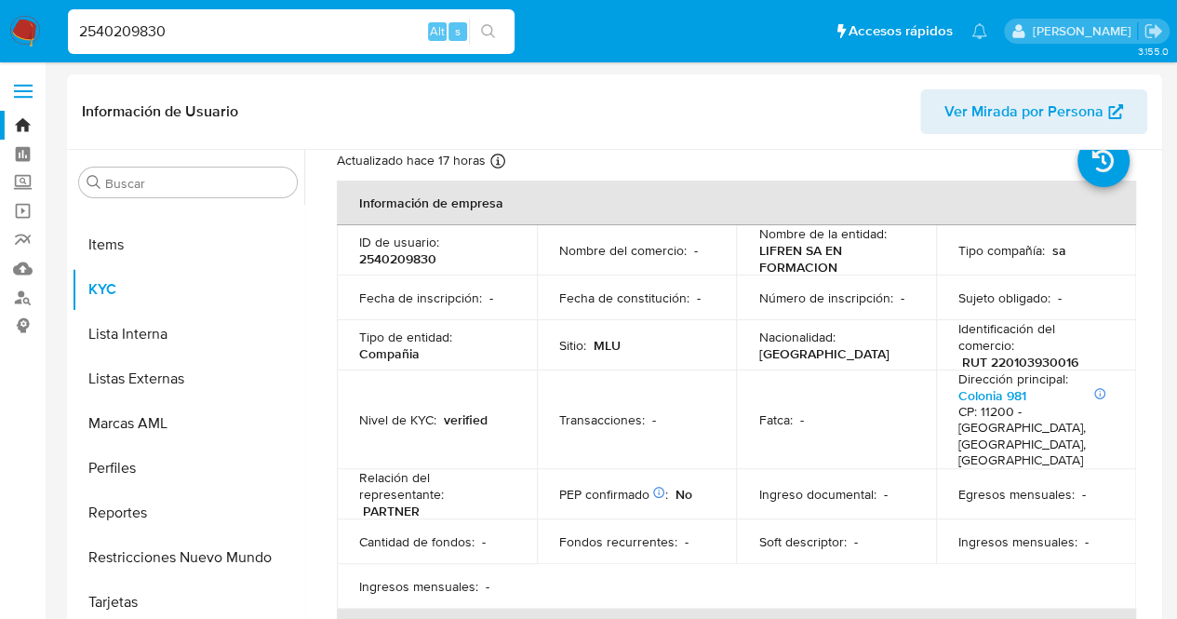
scroll to position [39, 0]
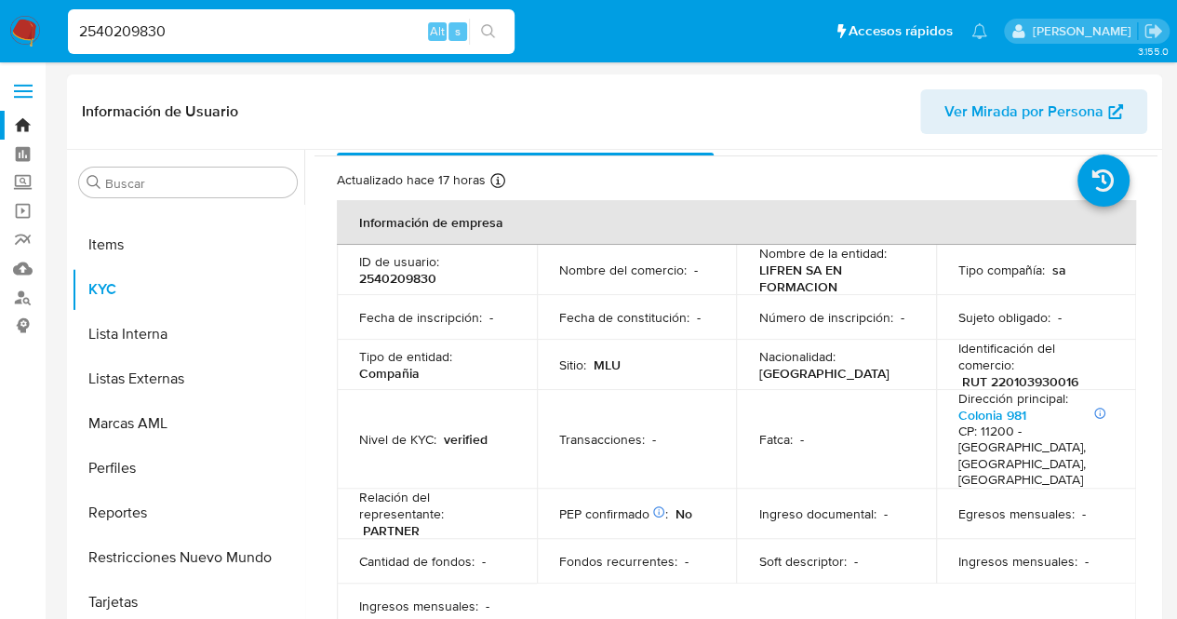
click at [485, 348] on div "Tipo de entidad : Compañia" at bounding box center [436, 365] width 155 height 34
click at [1035, 384] on p "RUT 220103930016" at bounding box center [1020, 381] width 116 height 17
copy p "220103930016"
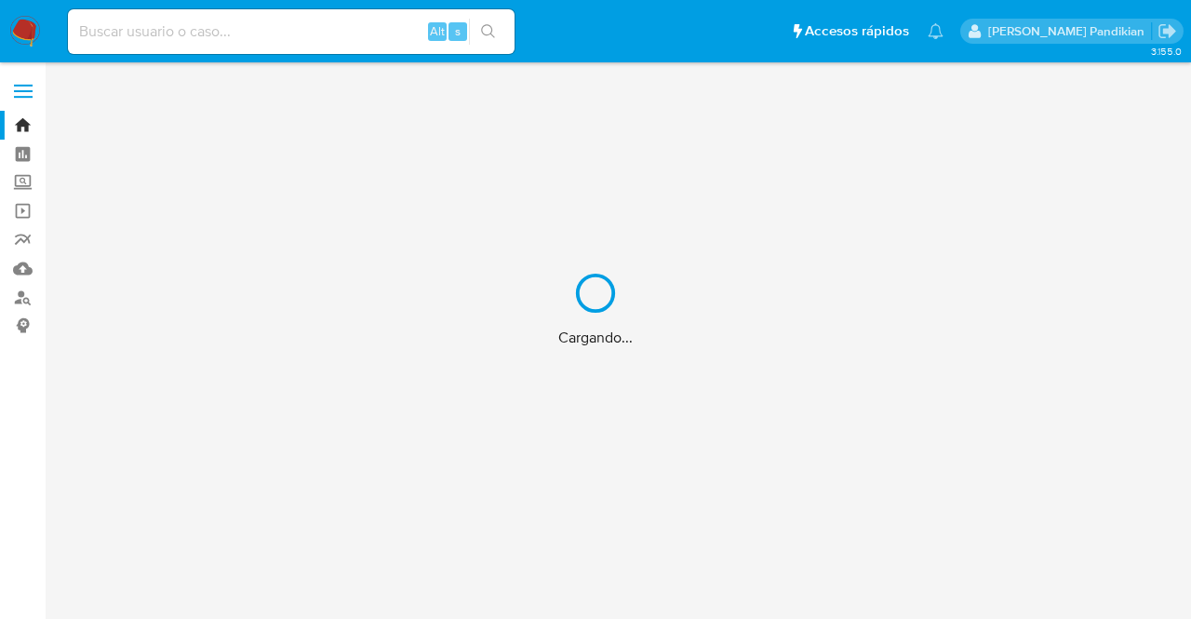
click at [248, 30] on div "Cargando..." at bounding box center [595, 309] width 1191 height 619
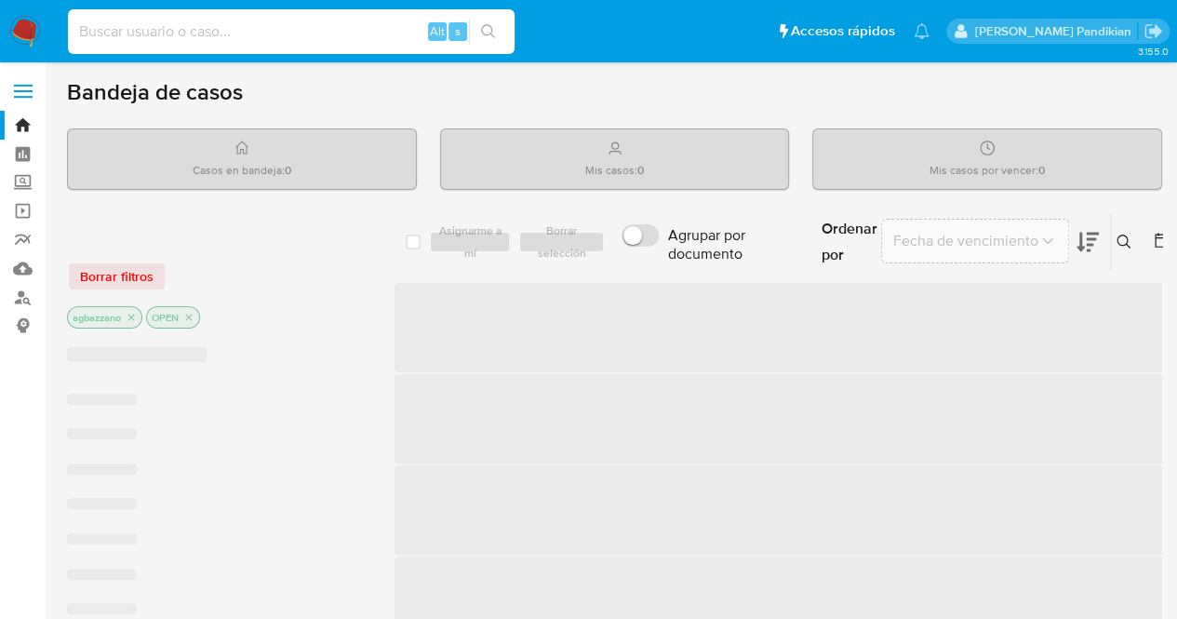
click at [248, 30] on input at bounding box center [291, 32] width 447 height 24
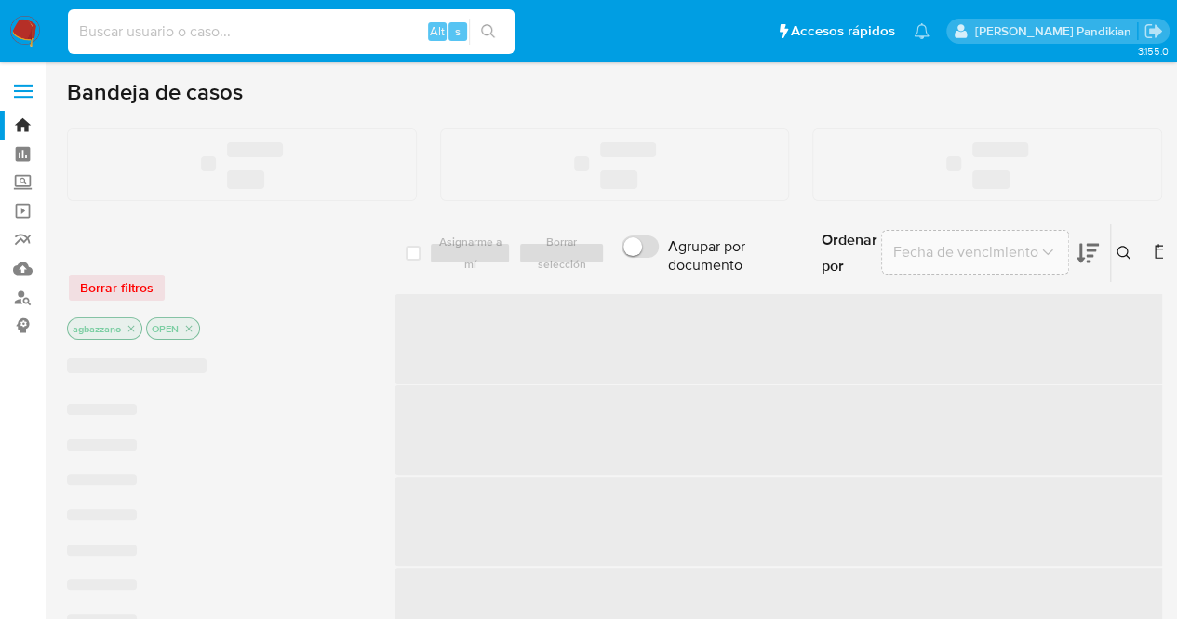
click at [248, 30] on input at bounding box center [291, 32] width 447 height 24
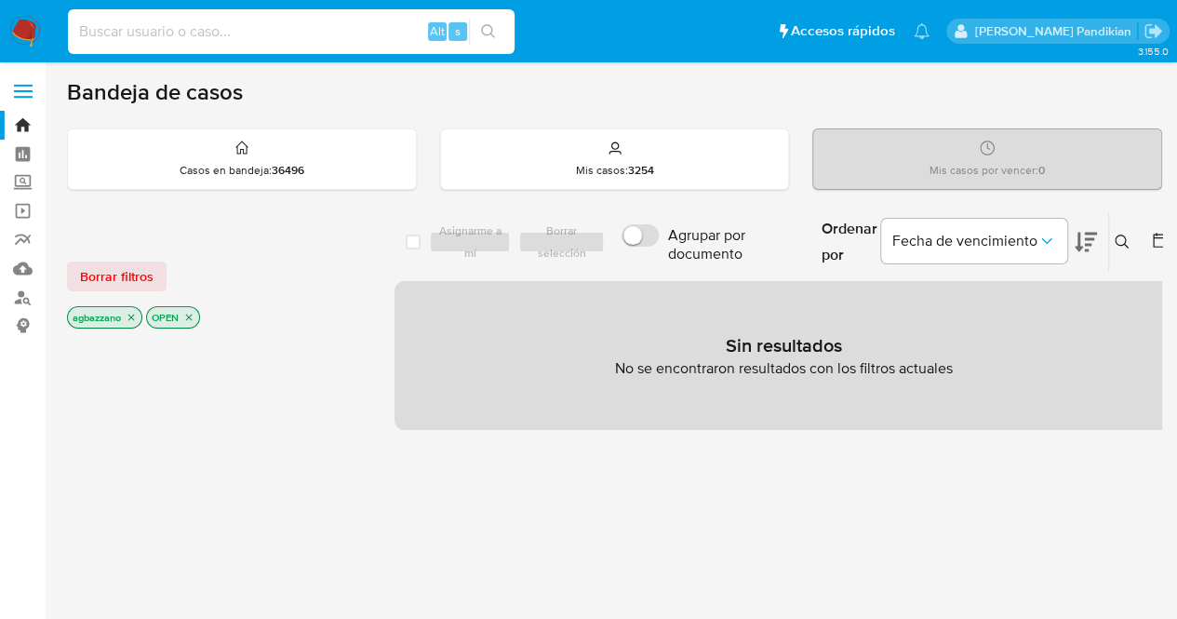
paste input "2622065567"
type input "2622065567"
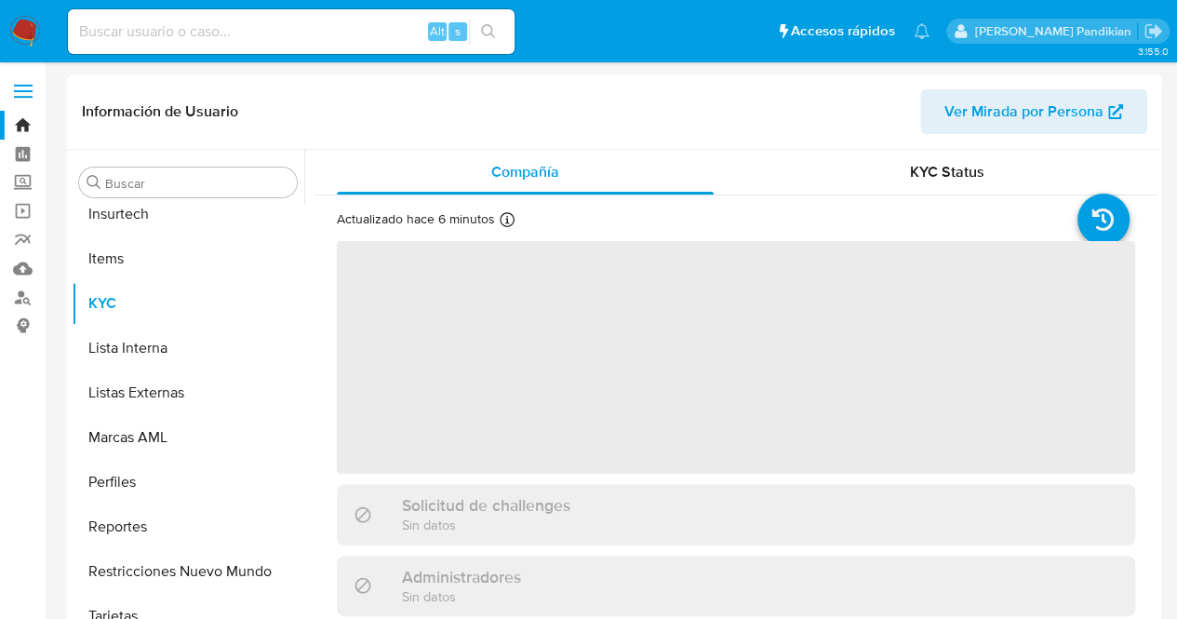
scroll to position [831, 0]
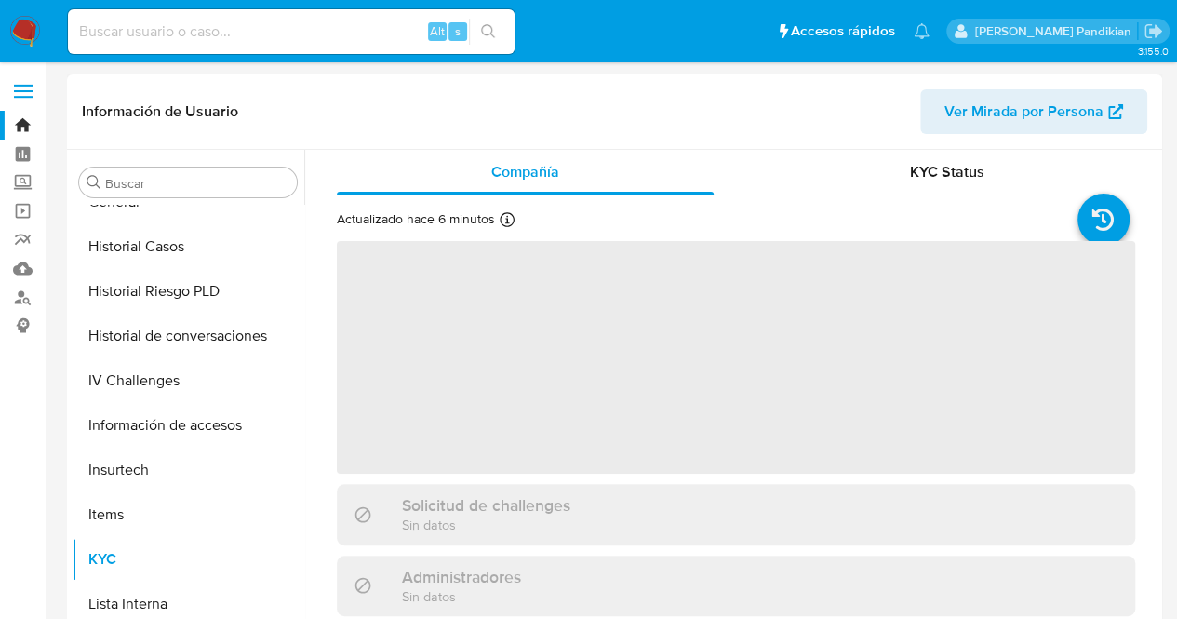
select select "10"
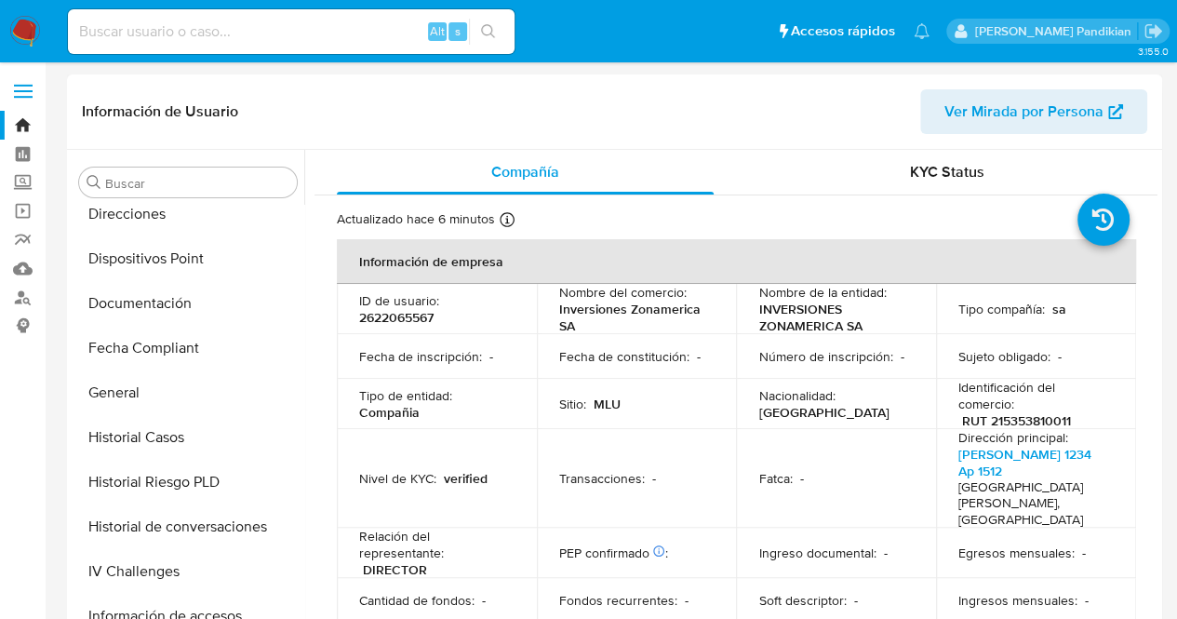
scroll to position [357, 0]
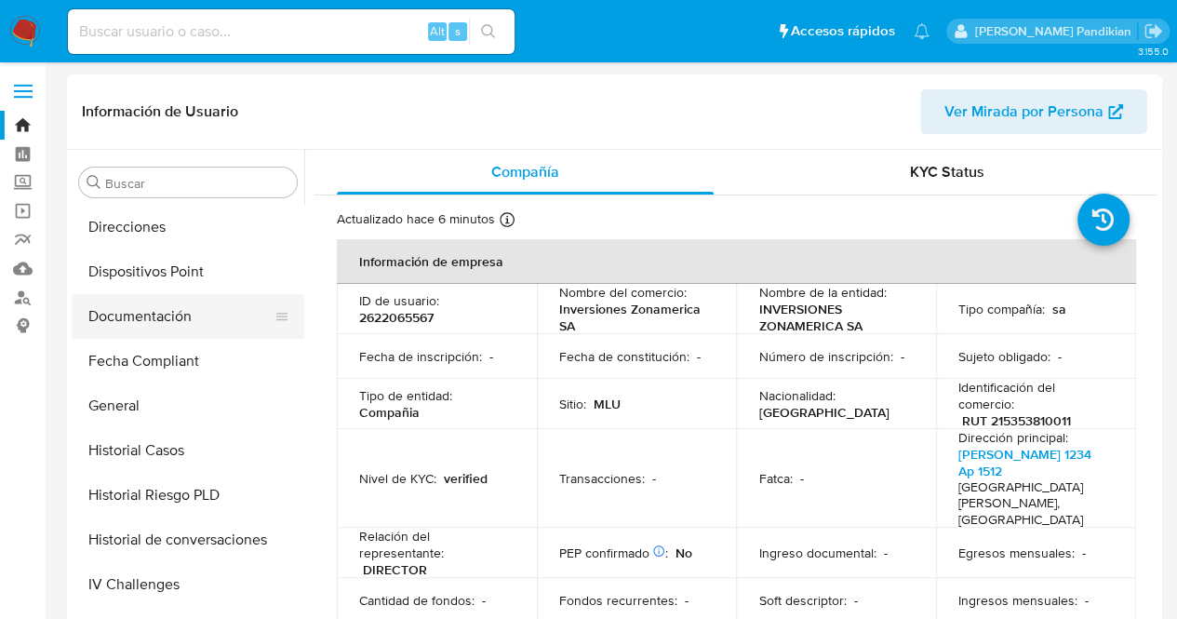
click at [236, 333] on button "Documentación" at bounding box center [181, 316] width 218 height 45
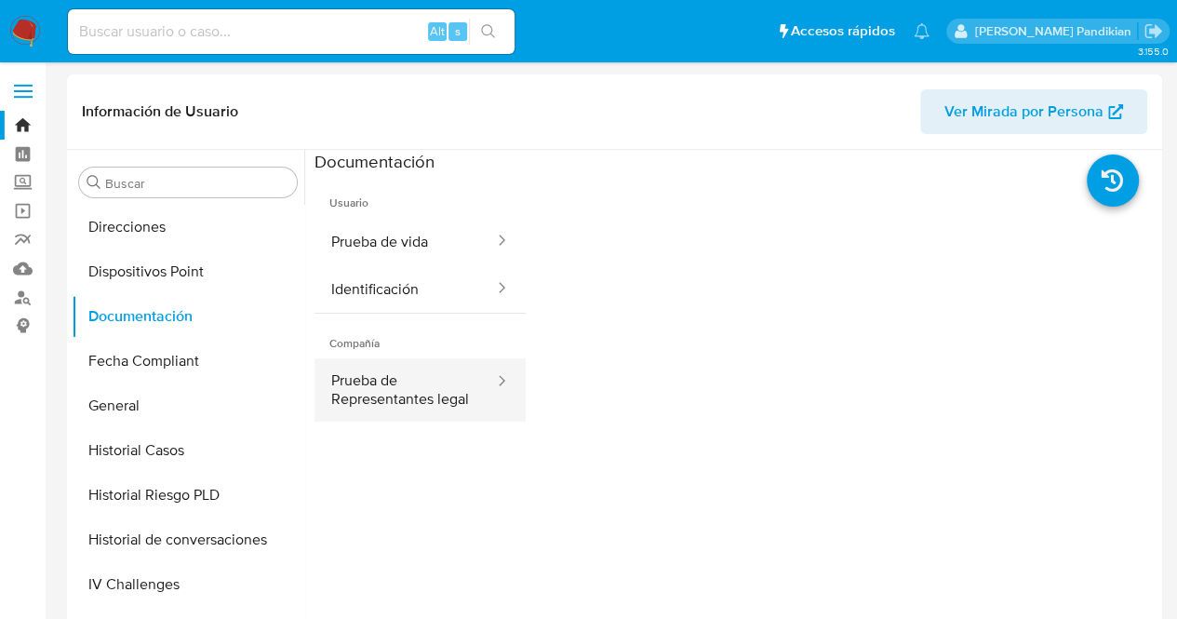
click at [432, 410] on button "Prueba de Representantes legal" at bounding box center [405, 389] width 181 height 63
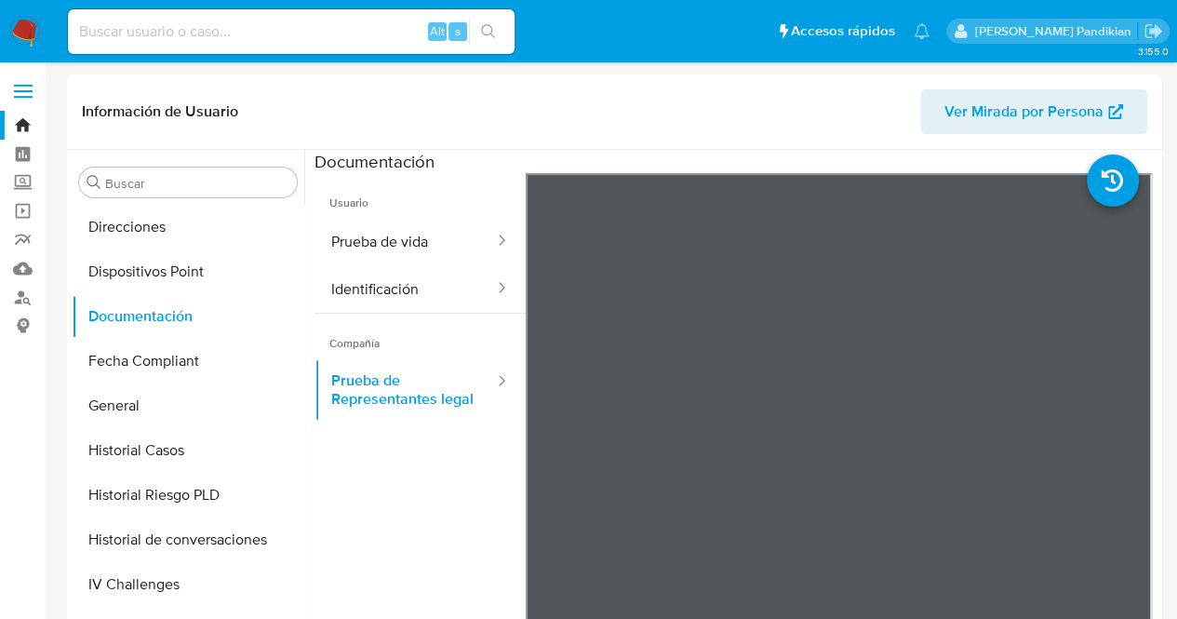
scroll to position [831, 0]
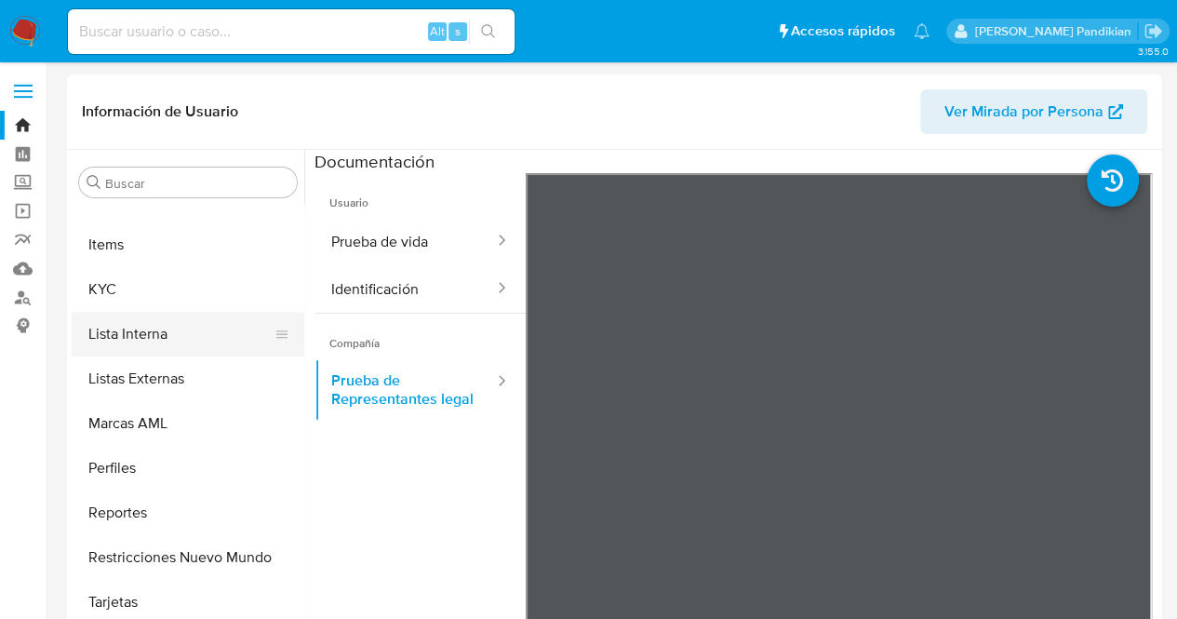
click at [143, 319] on button "Lista Interna" at bounding box center [181, 334] width 218 height 45
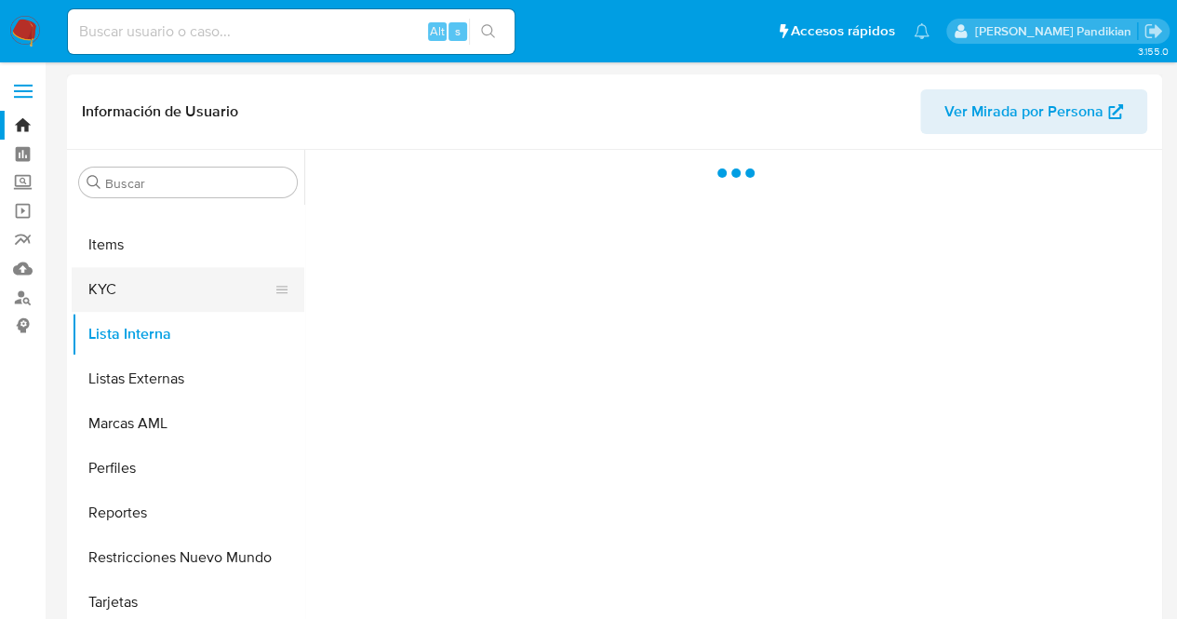
click at [125, 292] on button "KYC" at bounding box center [181, 289] width 218 height 45
